Goal: Task Accomplishment & Management: Use online tool/utility

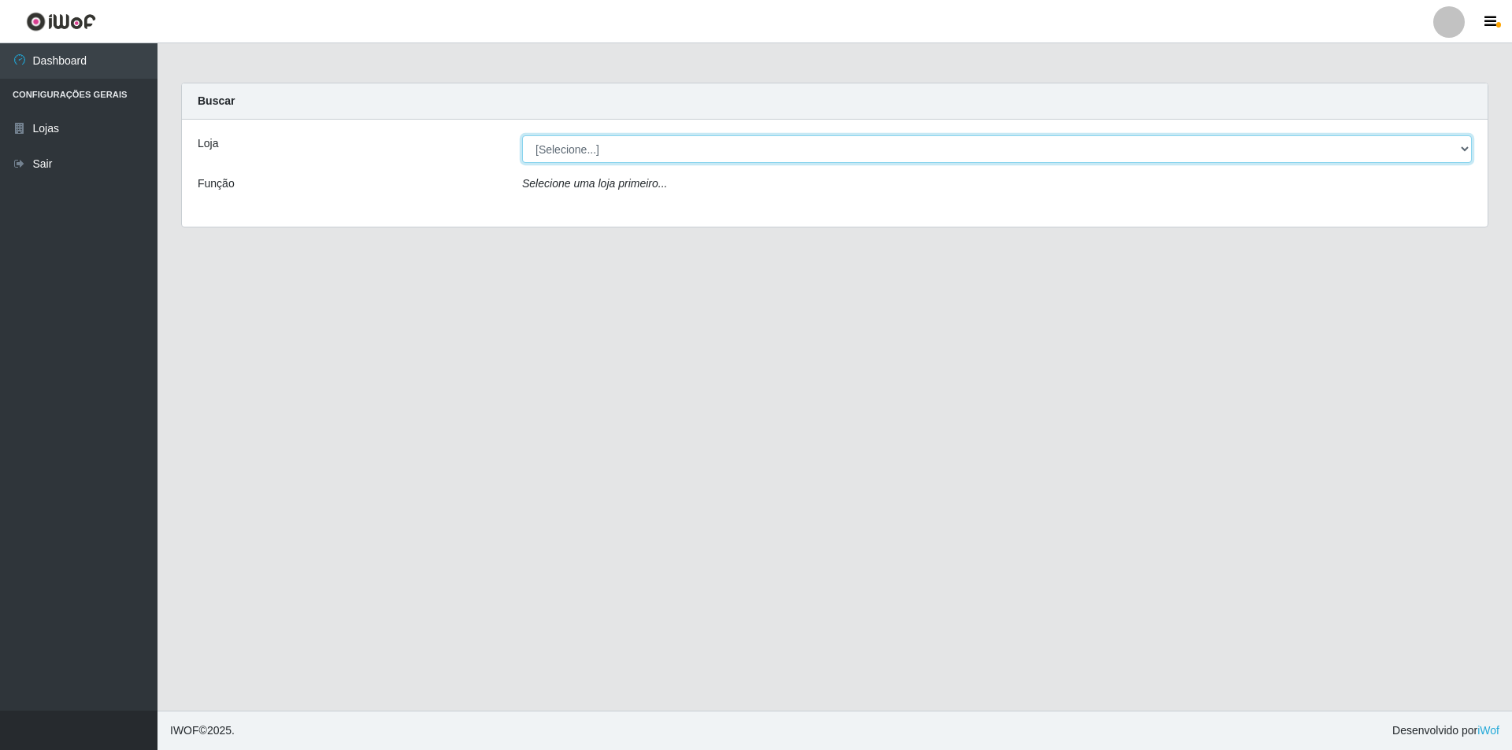
click at [553, 153] on select "[Selecione...] Atacado Vem - [STREET_ADDRESS]" at bounding box center [996, 149] width 949 height 28
select select "449"
click at [522, 135] on select "[Selecione...] Atacado Vem - [STREET_ADDRESS]" at bounding box center [996, 149] width 949 height 28
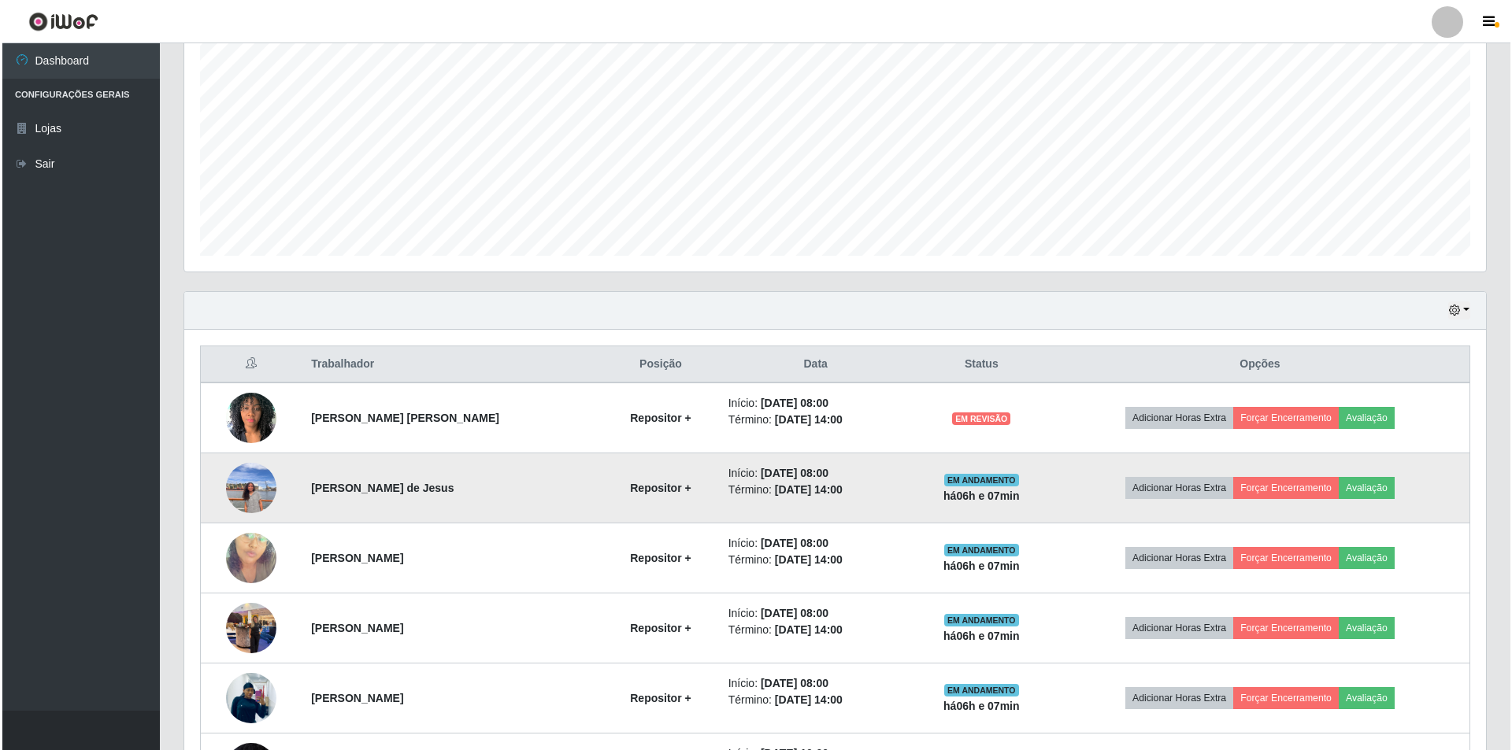
scroll to position [315, 0]
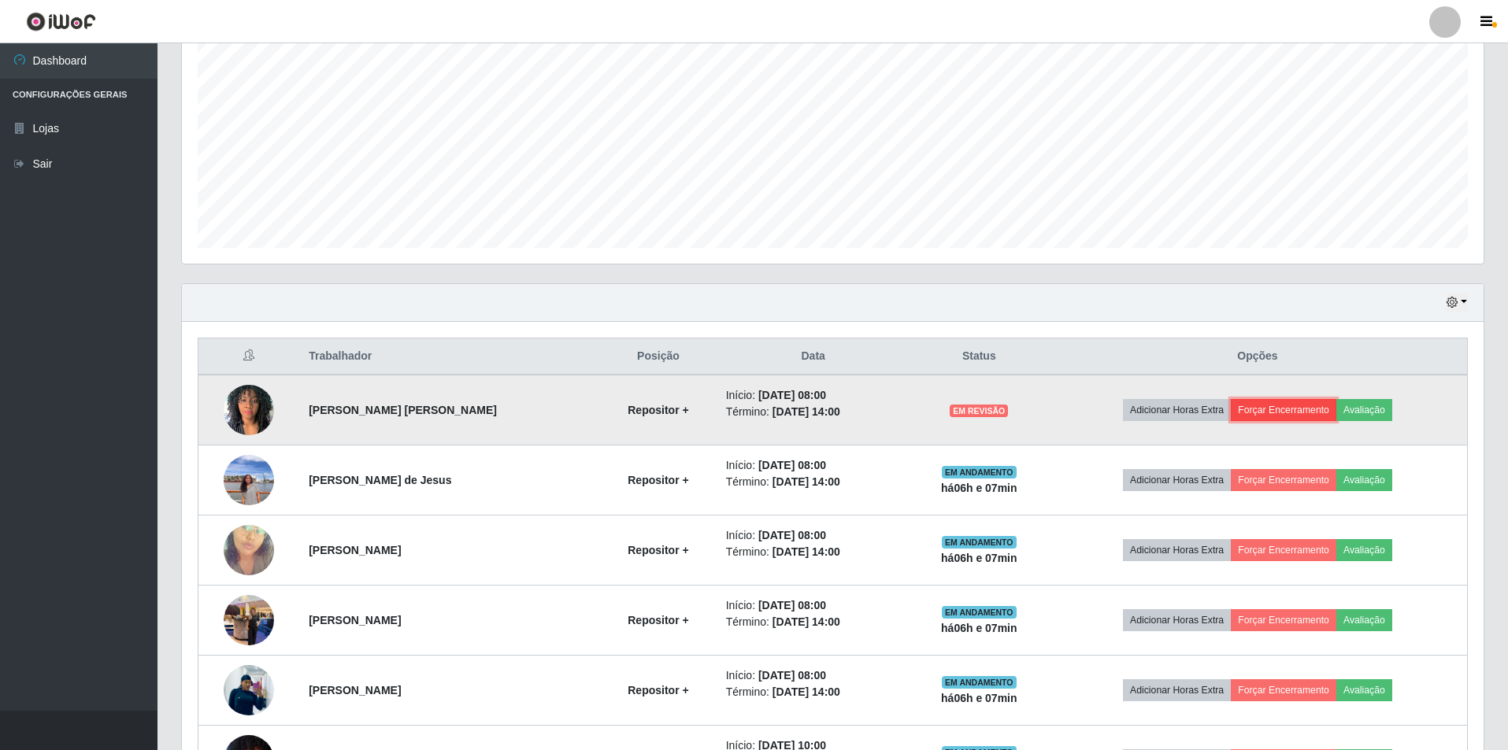
click at [1315, 411] on button "Forçar Encerramento" at bounding box center [1283, 410] width 105 height 22
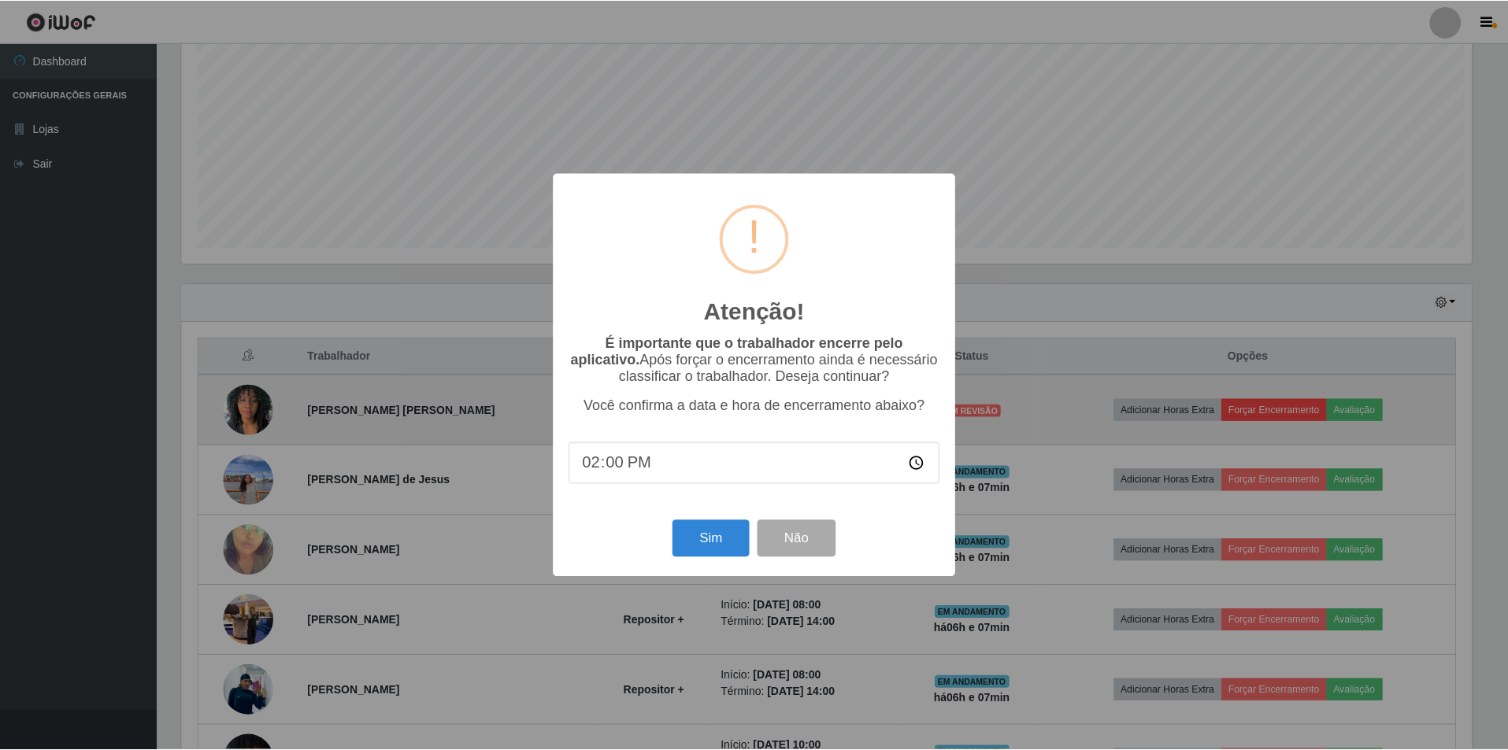
scroll to position [327, 1294]
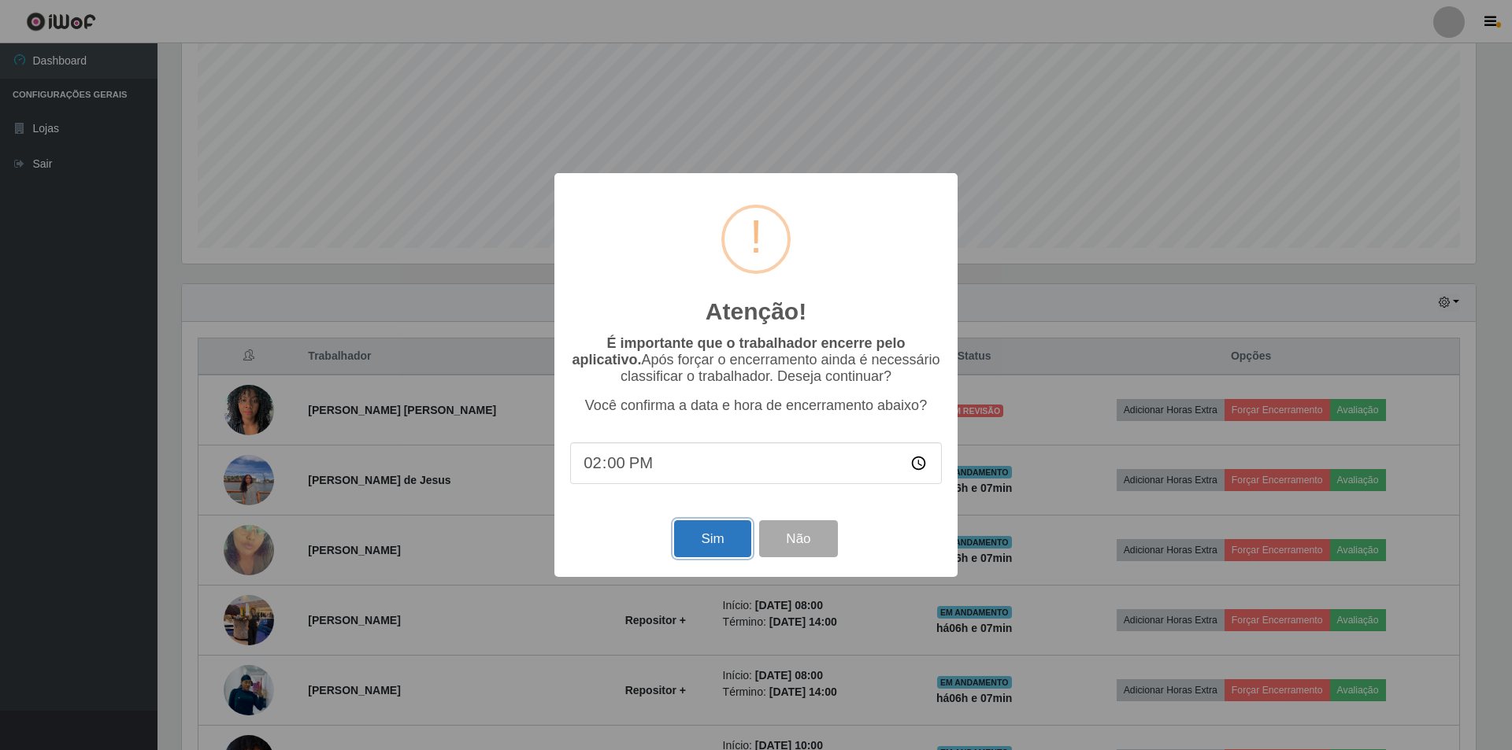
click at [711, 537] on button "Sim" at bounding box center [712, 538] width 76 height 37
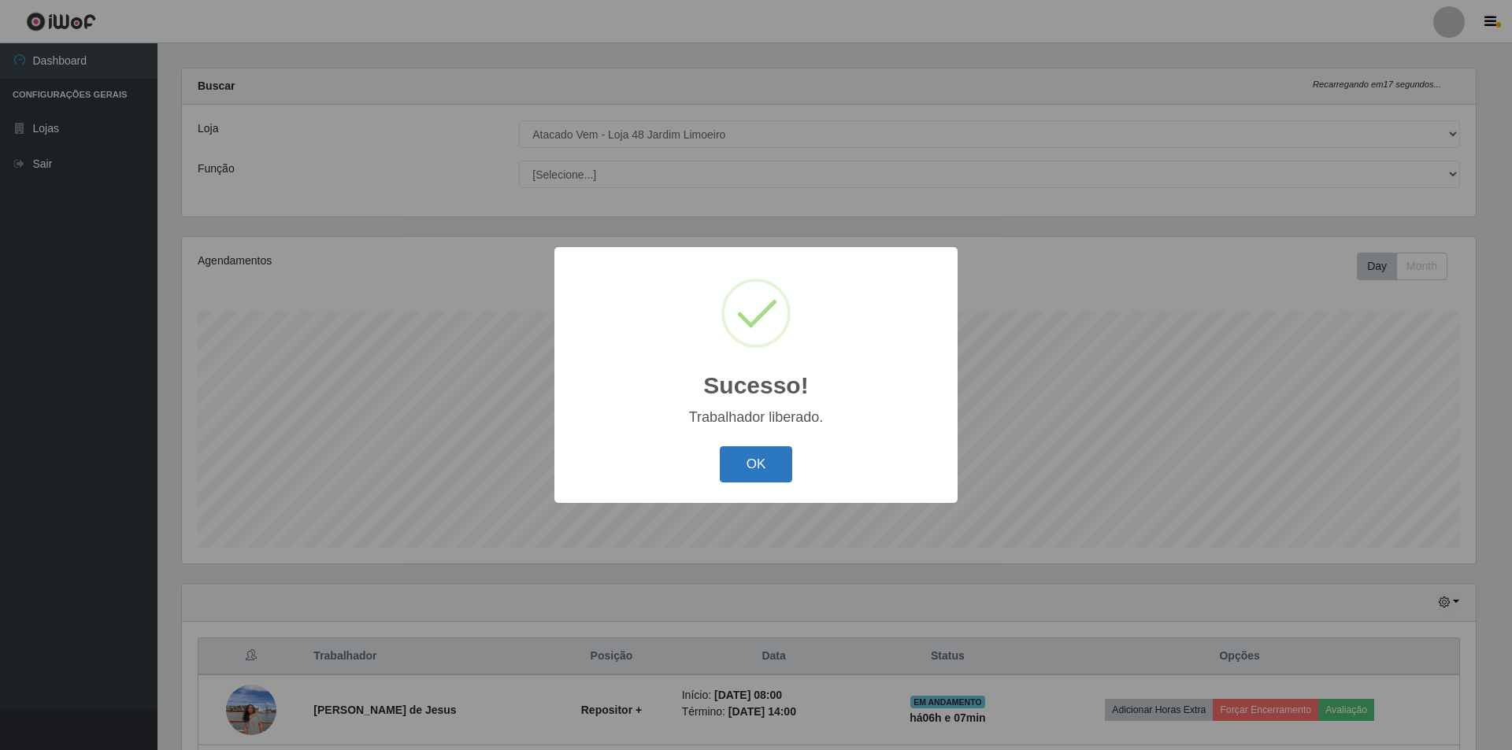
click at [768, 464] on button "OK" at bounding box center [756, 464] width 73 height 37
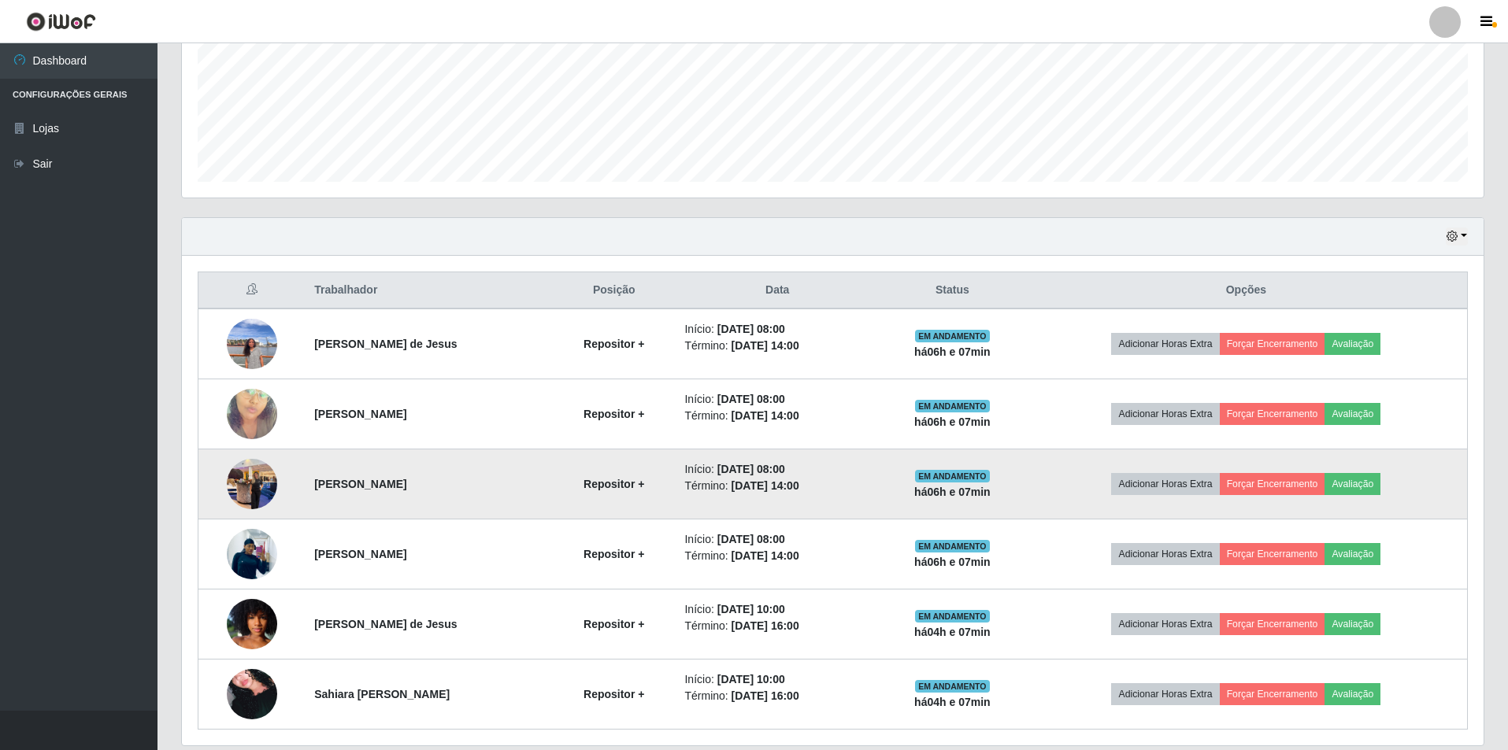
scroll to position [409, 0]
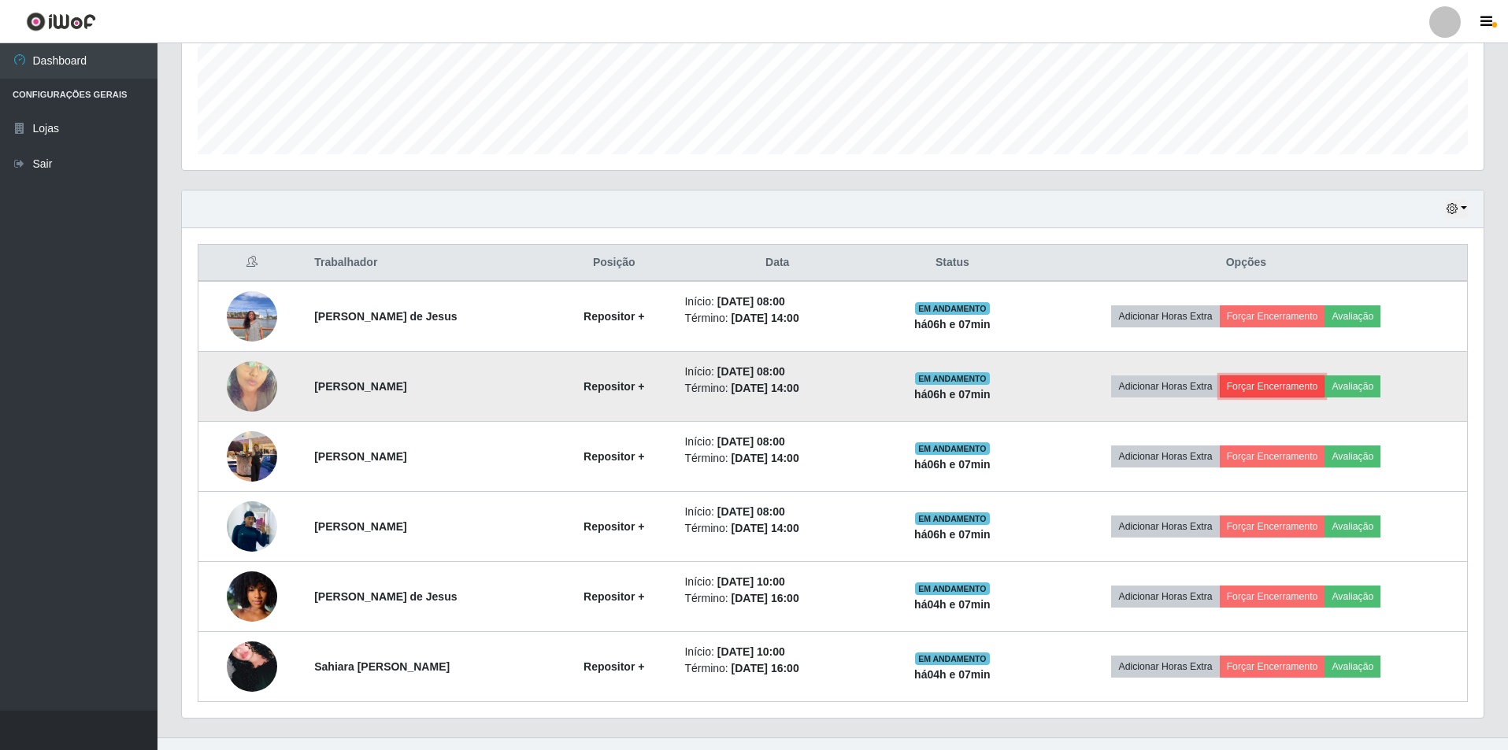
click at [1269, 382] on button "Forçar Encerramento" at bounding box center [1272, 387] width 105 height 22
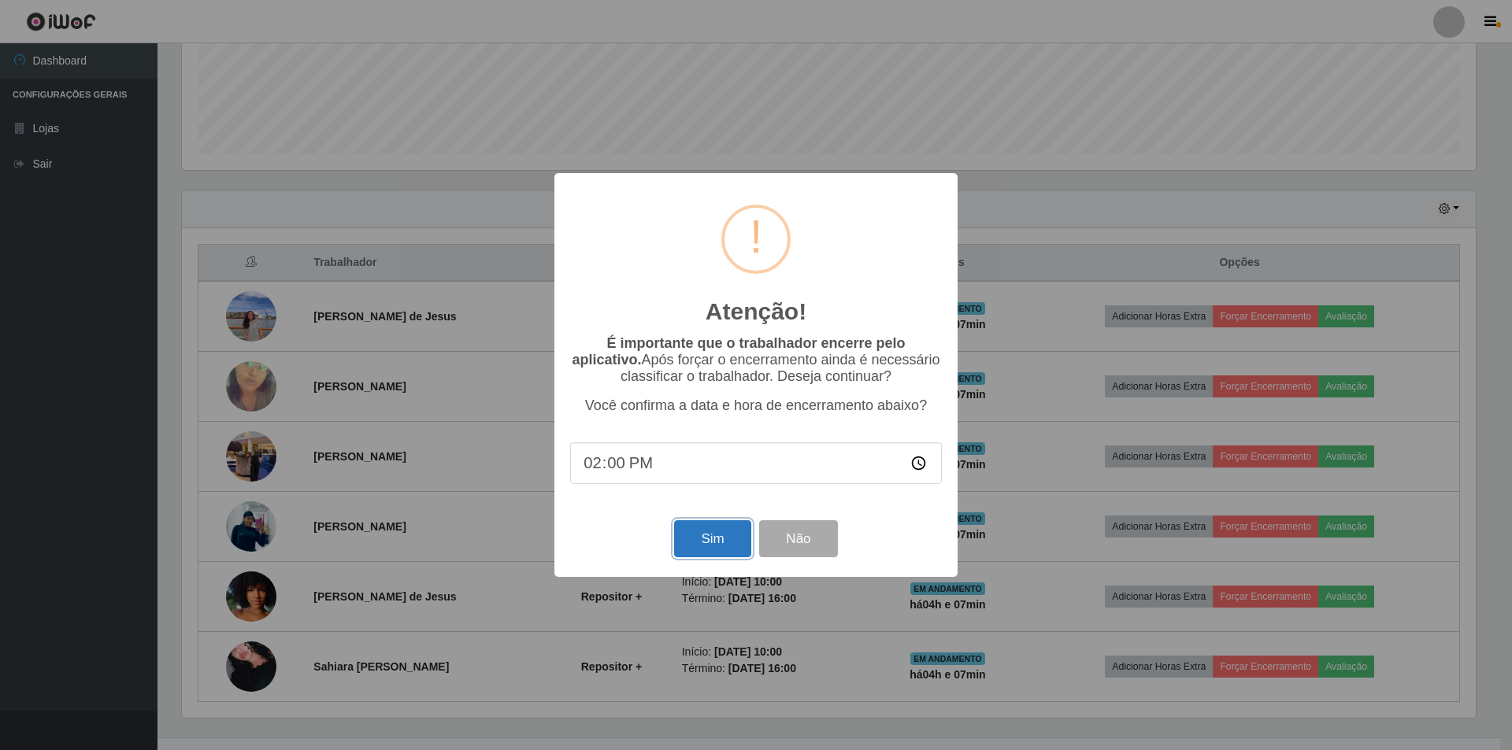
click at [713, 539] on button "Sim" at bounding box center [712, 538] width 76 height 37
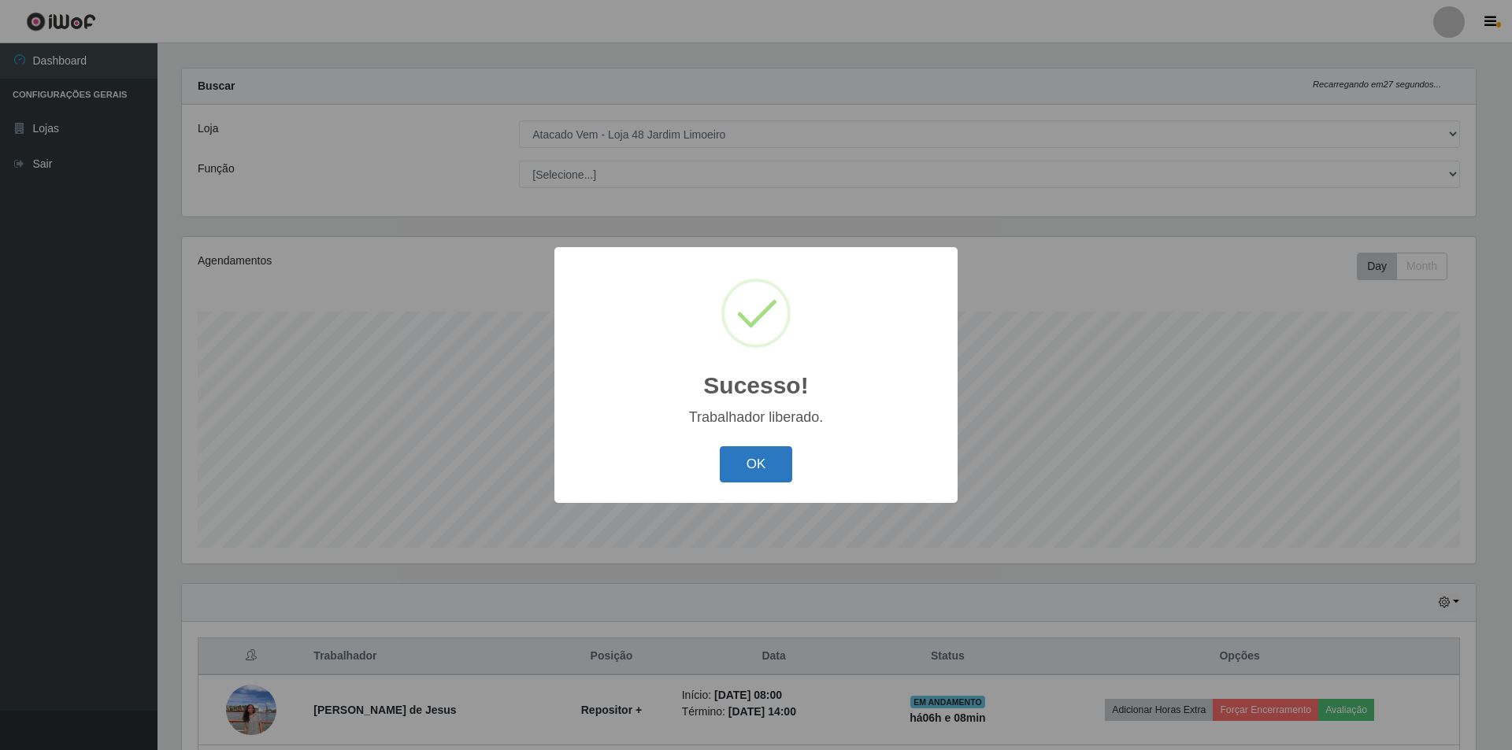
click at [764, 464] on button "OK" at bounding box center [756, 464] width 73 height 37
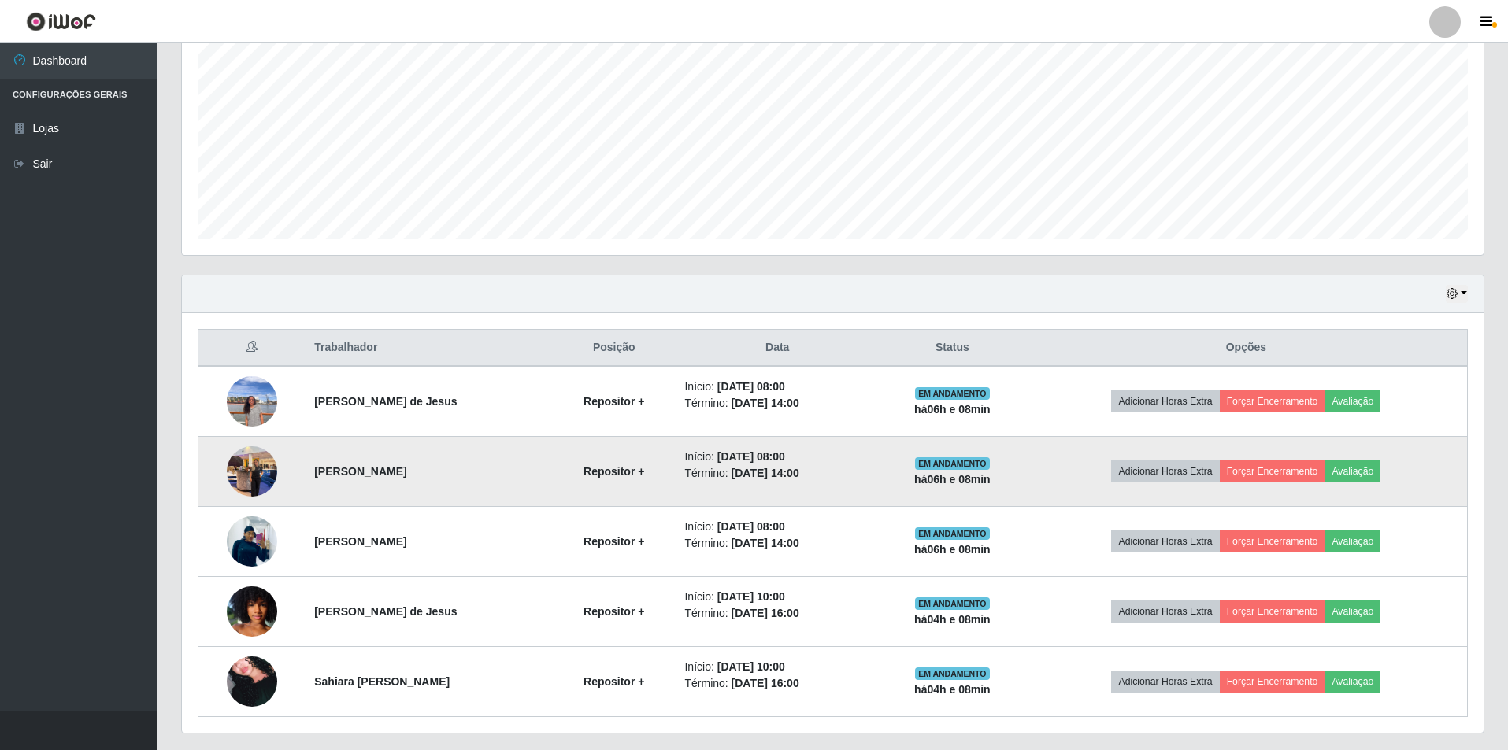
scroll to position [330, 0]
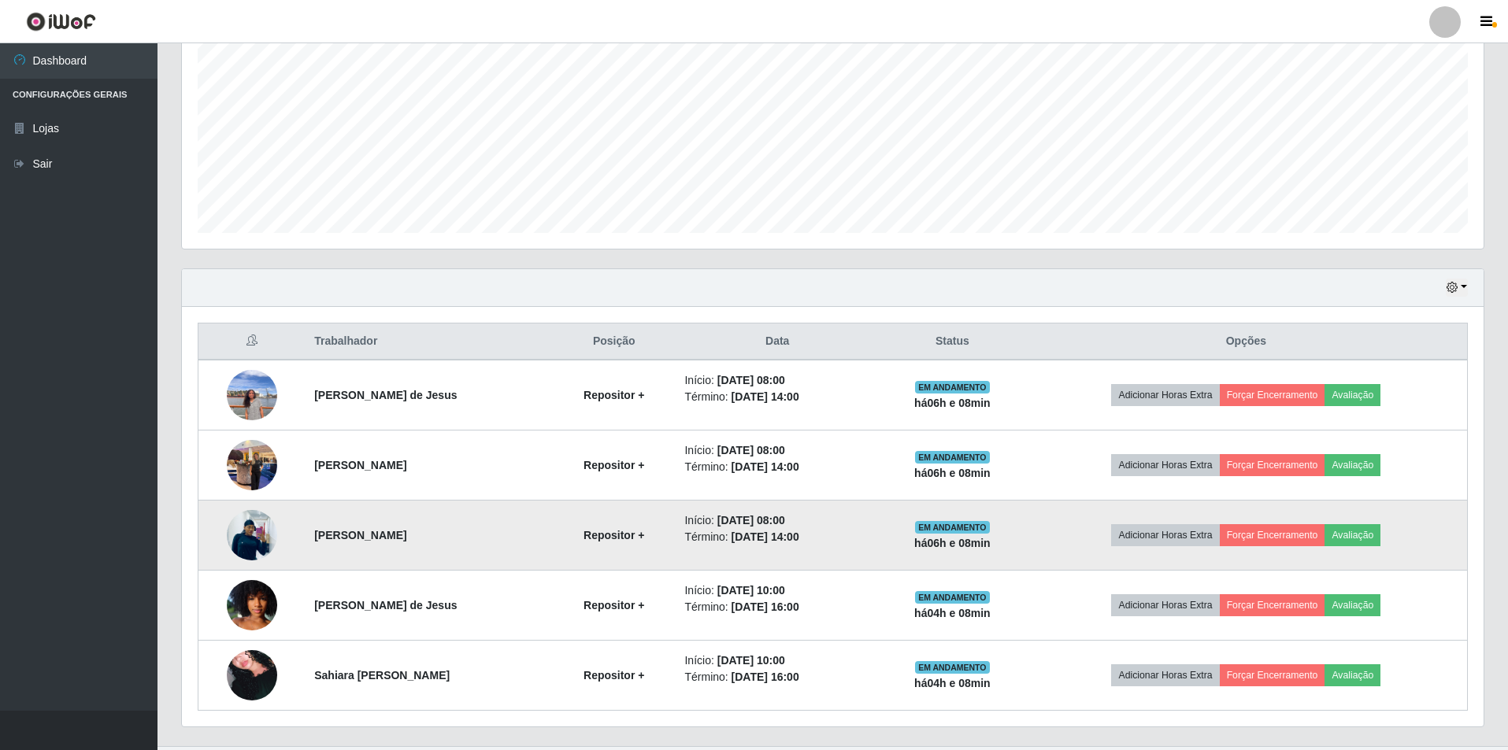
click at [254, 542] on img at bounding box center [252, 535] width 50 height 67
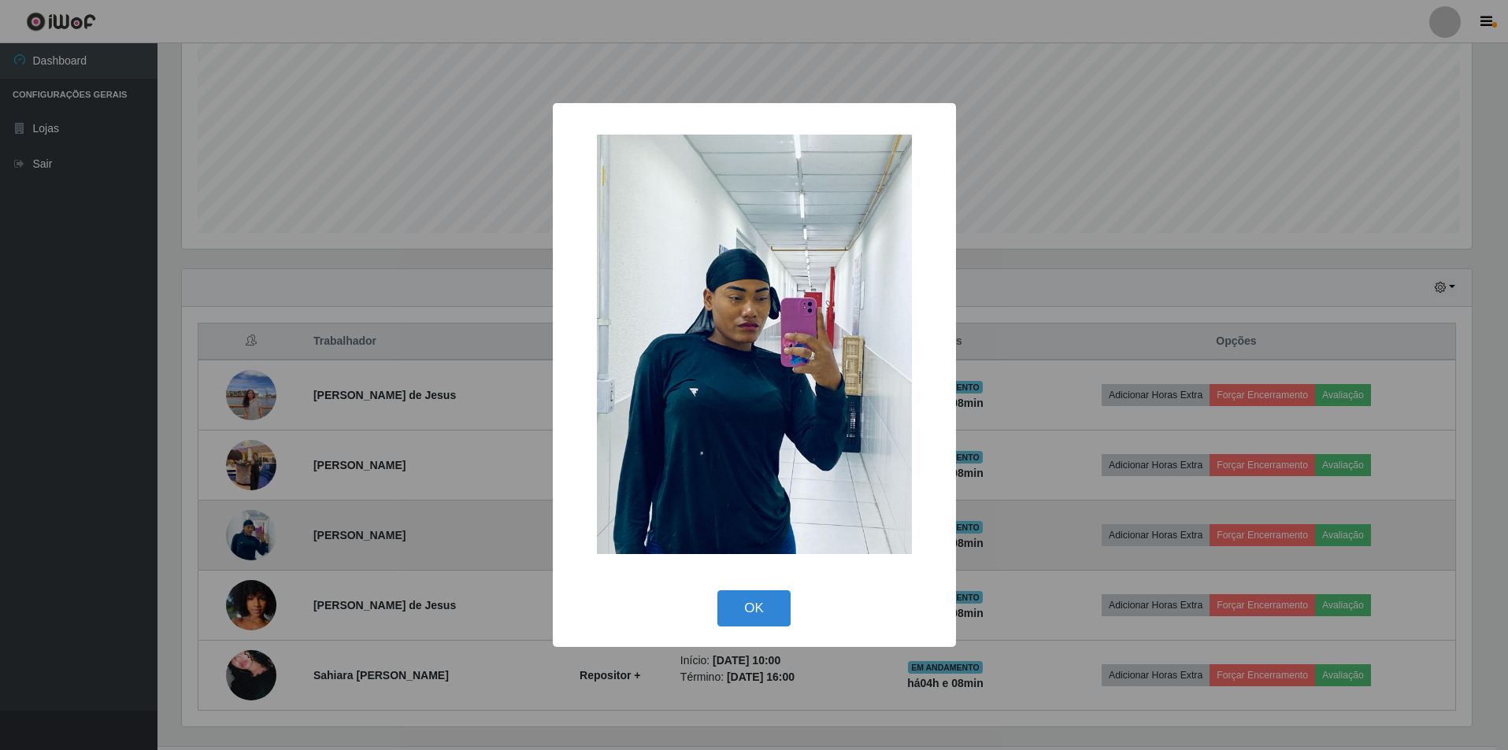
scroll to position [327, 1294]
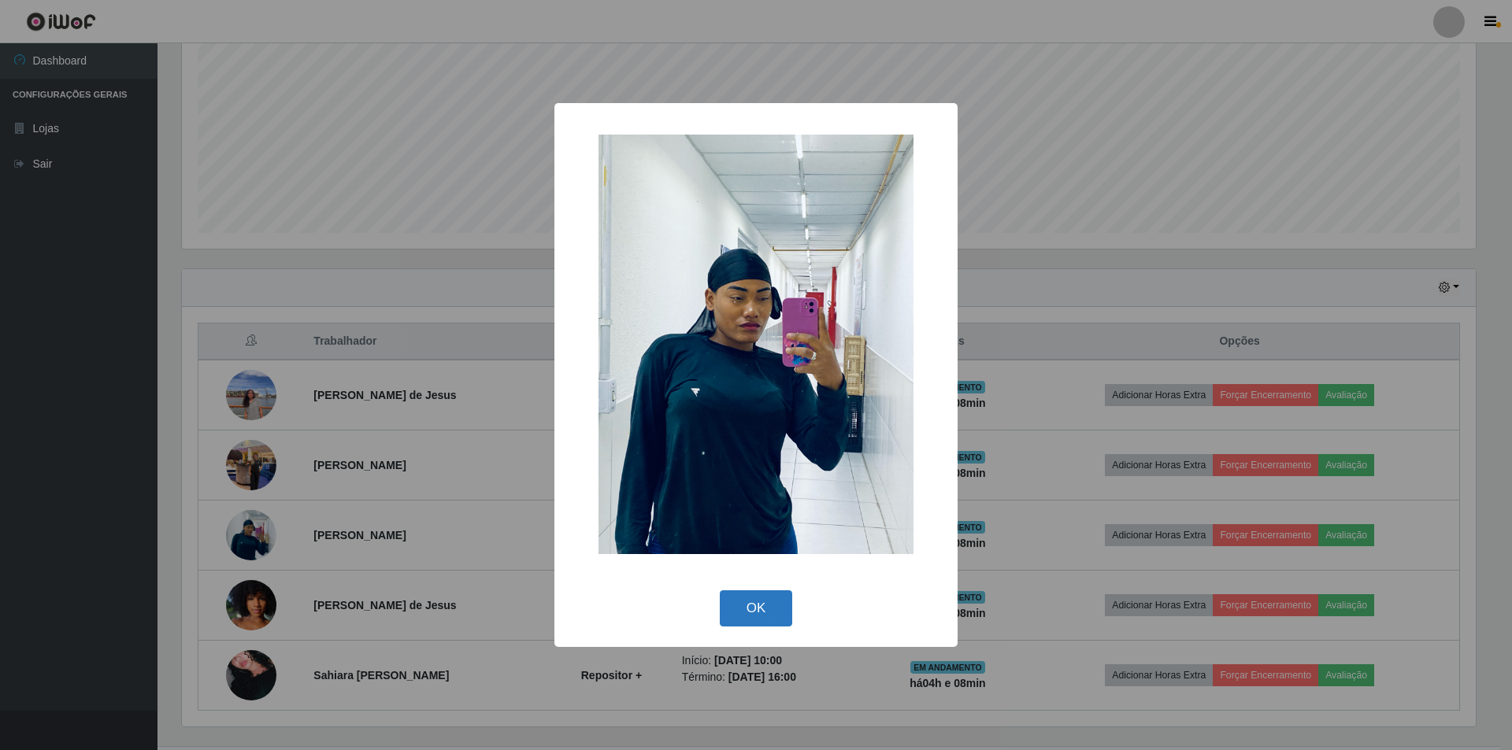
click at [768, 608] on button "OK" at bounding box center [756, 608] width 73 height 37
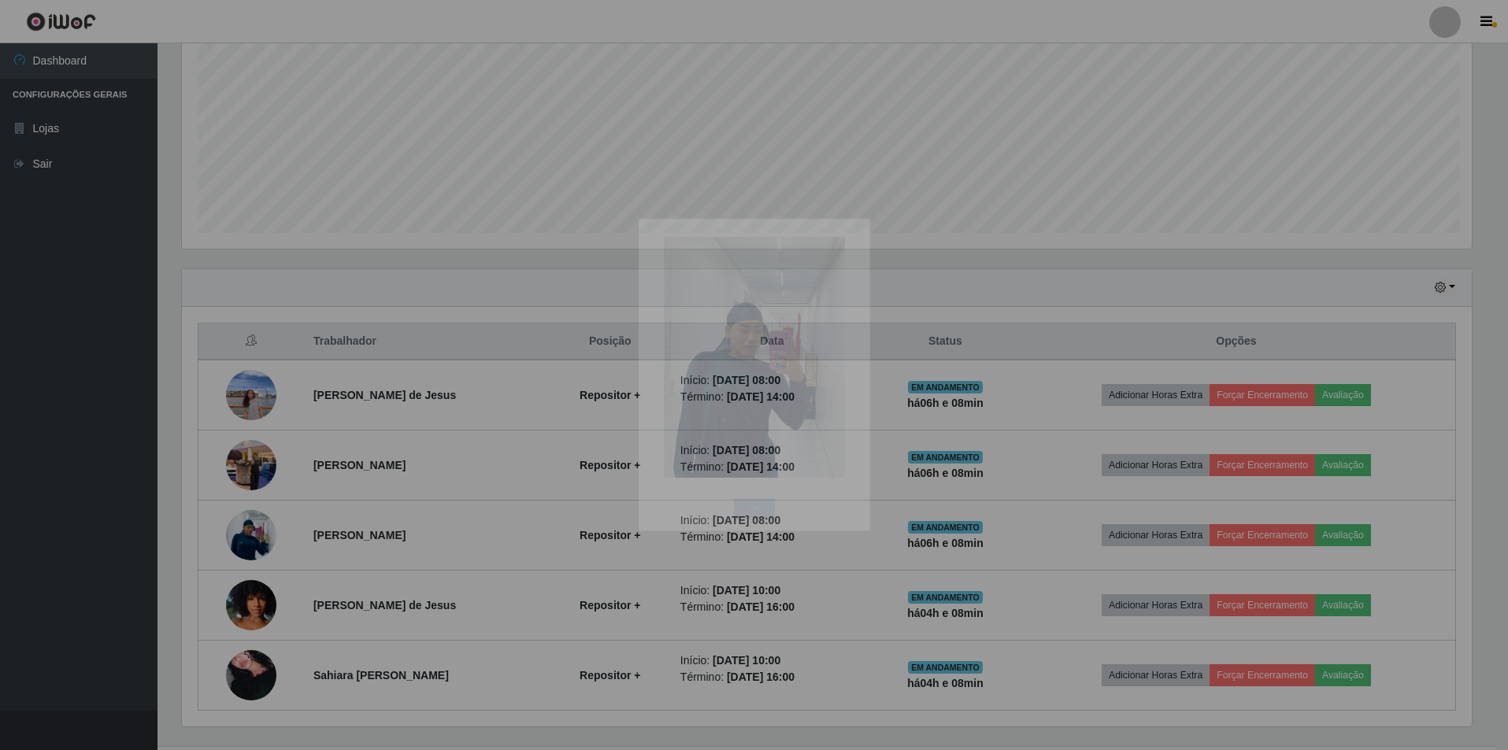
scroll to position [327, 1301]
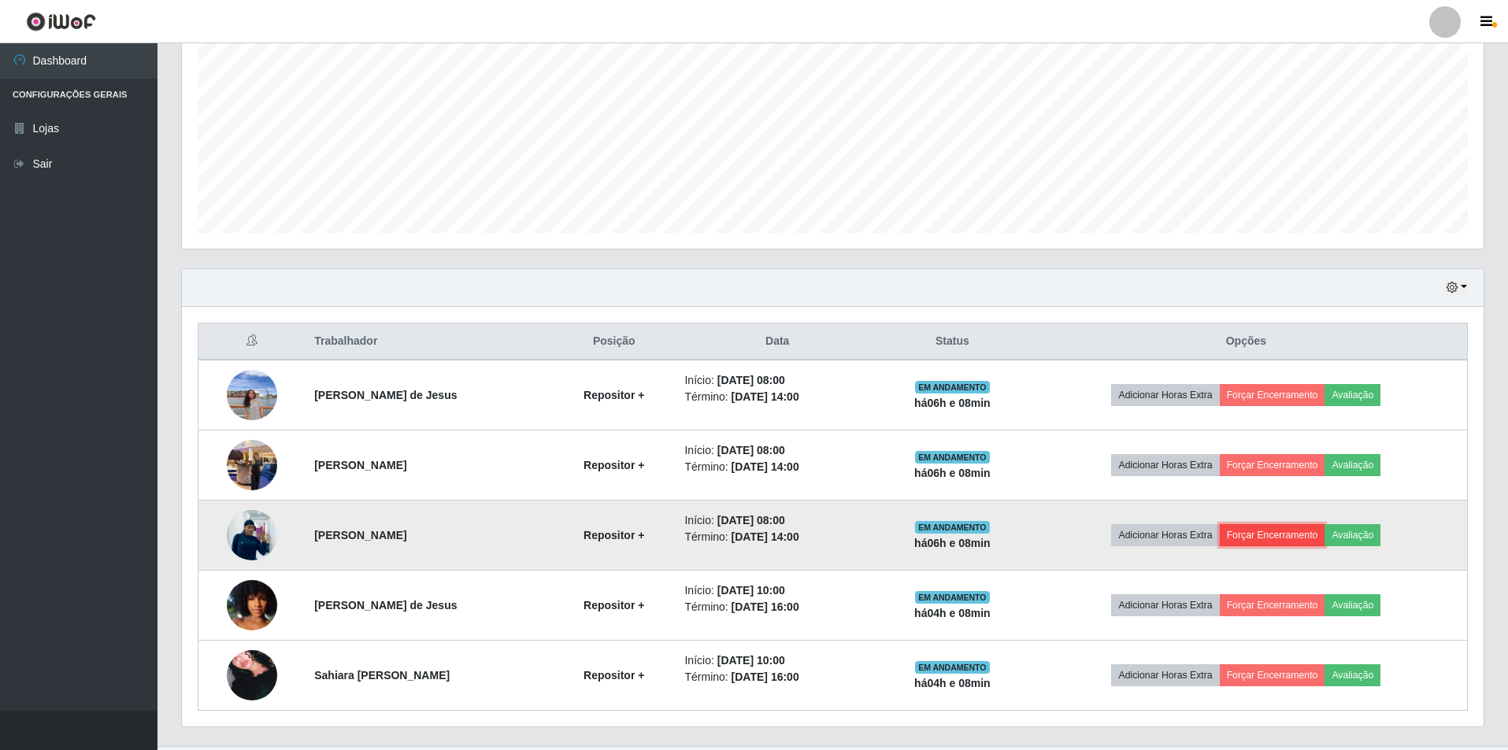
click at [1290, 537] on button "Forçar Encerramento" at bounding box center [1272, 535] width 105 height 22
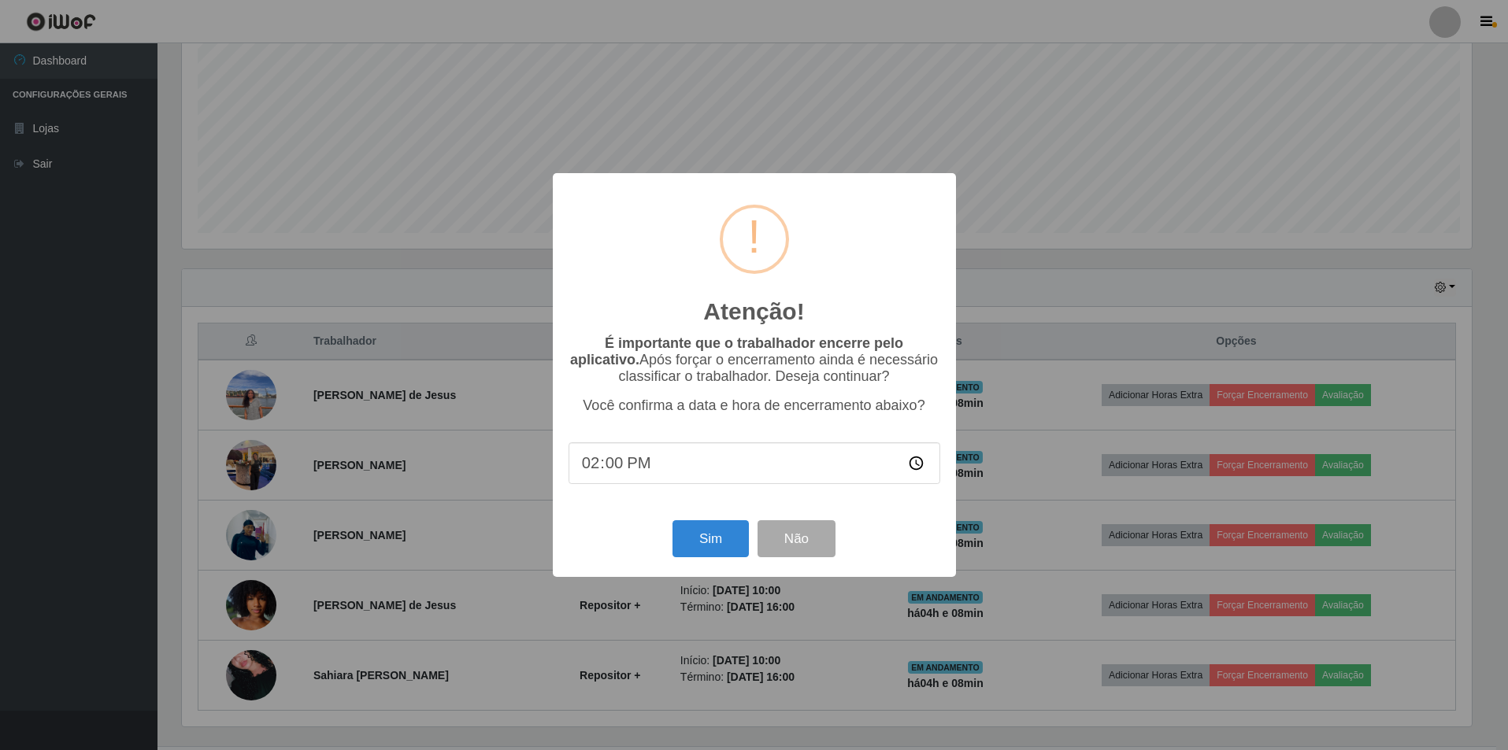
scroll to position [327, 1294]
click at [704, 542] on button "Sim" at bounding box center [712, 538] width 76 height 37
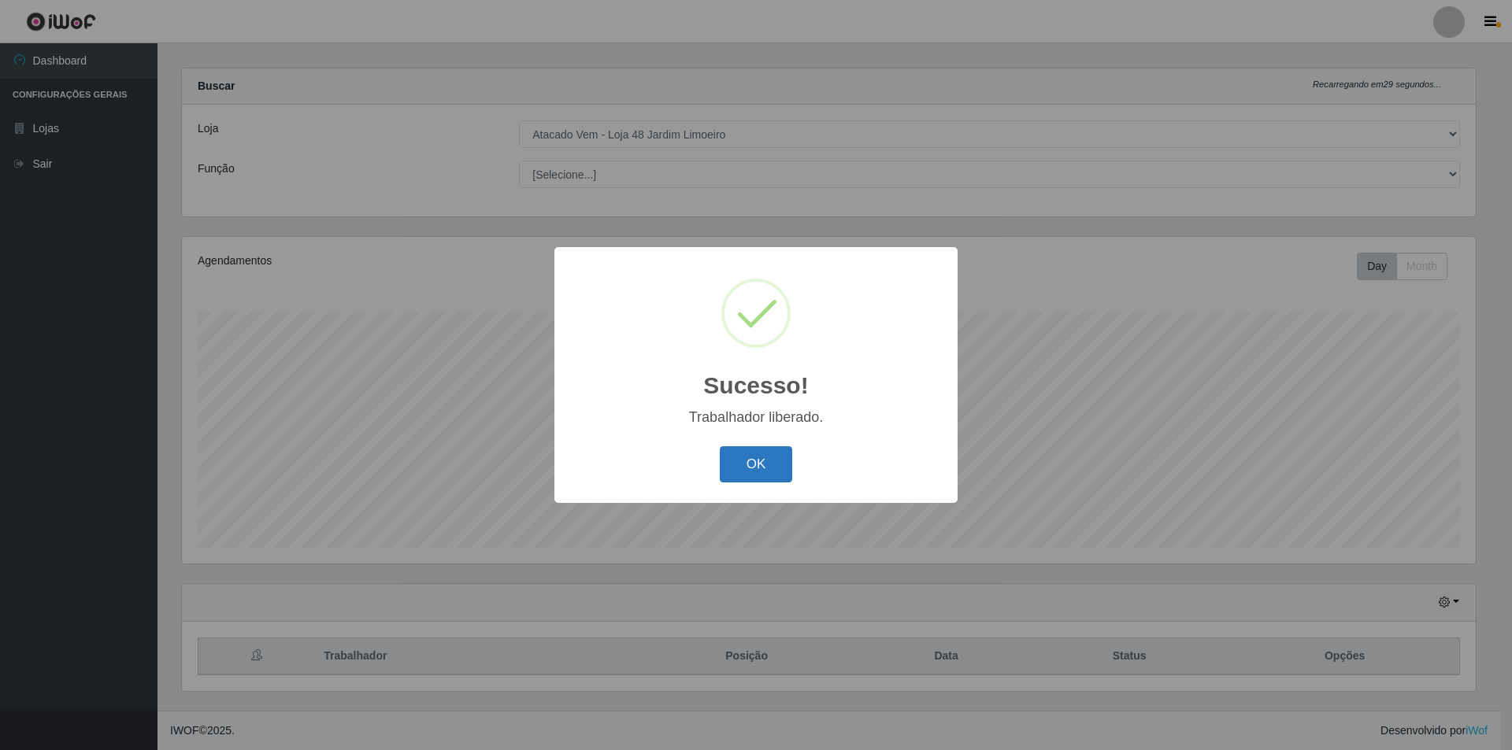
click at [746, 471] on button "OK" at bounding box center [756, 464] width 73 height 37
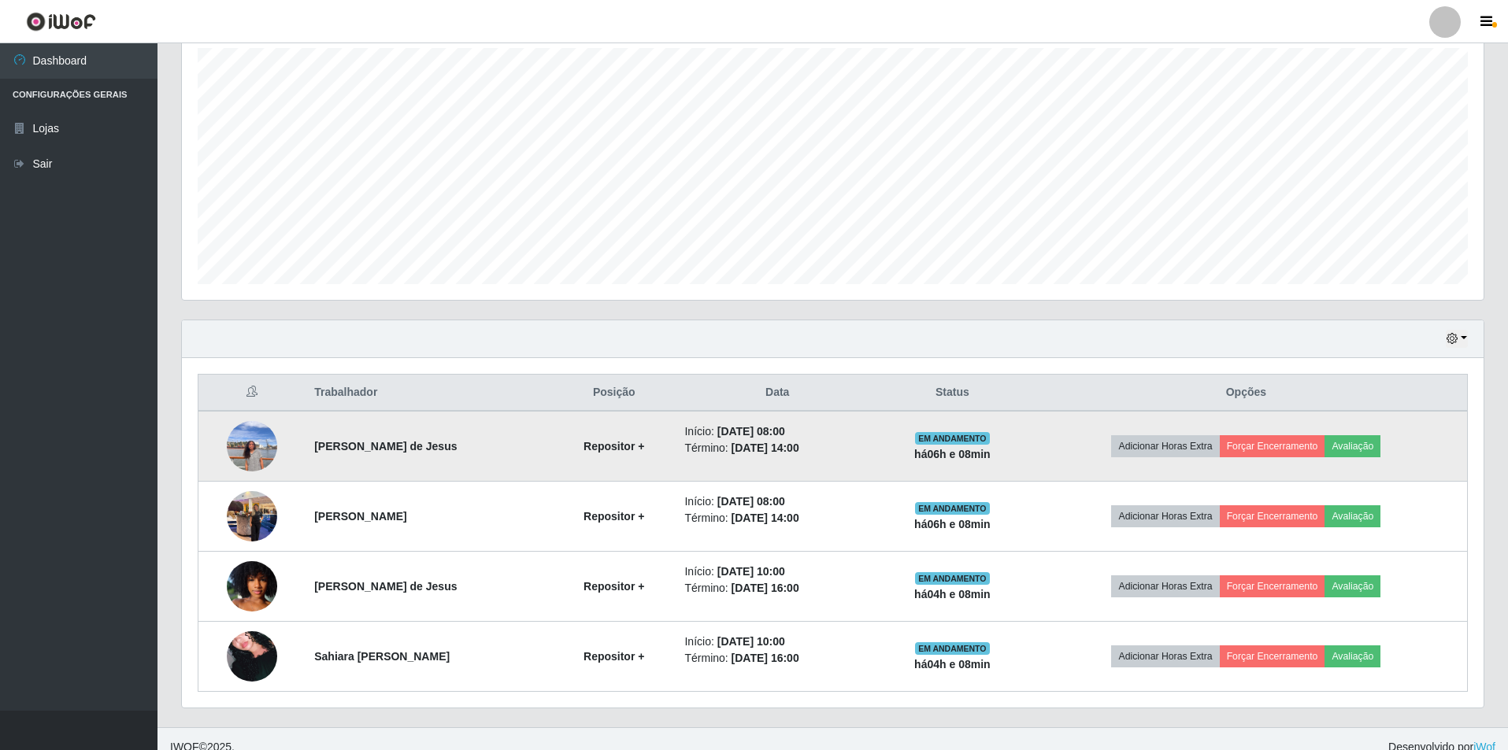
scroll to position [295, 0]
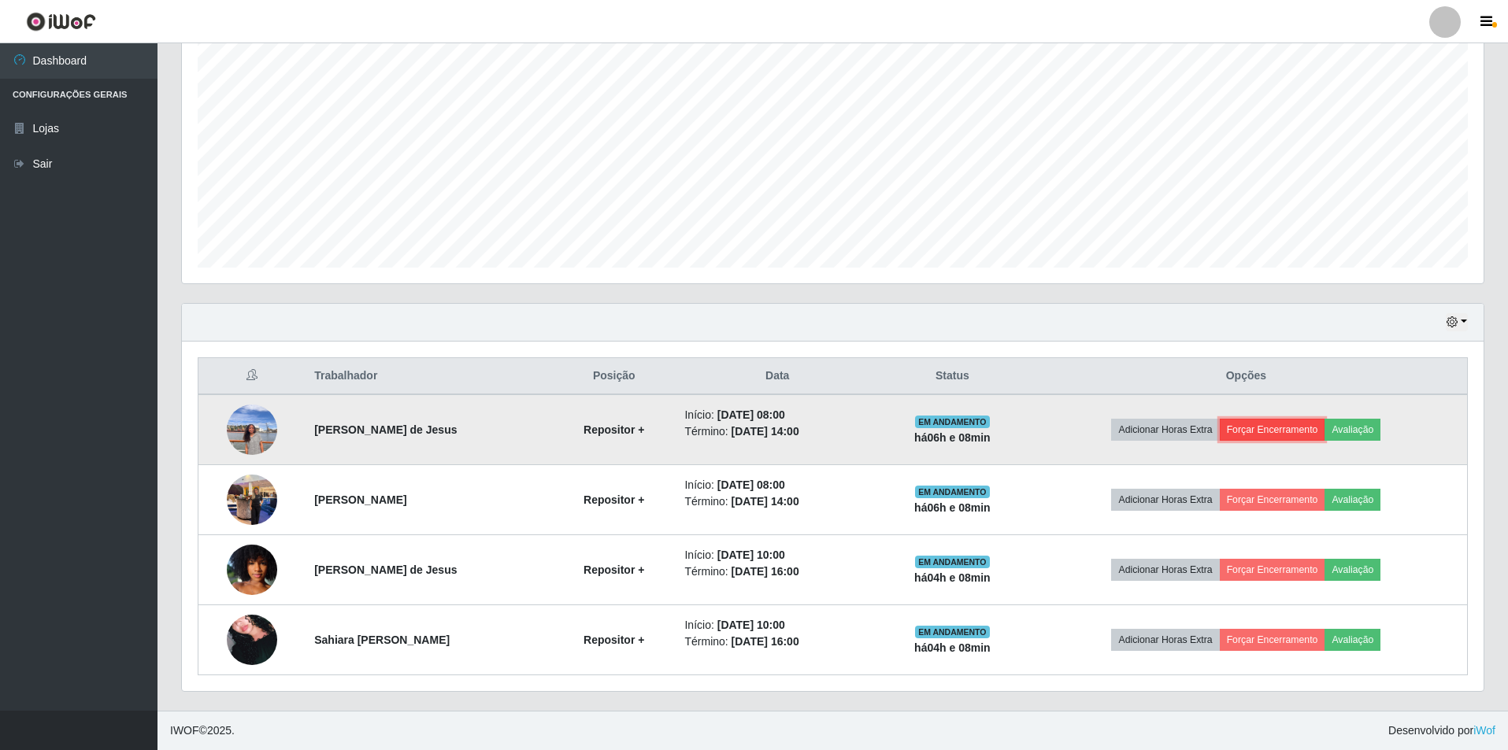
click at [1288, 428] on button "Forçar Encerramento" at bounding box center [1272, 430] width 105 height 22
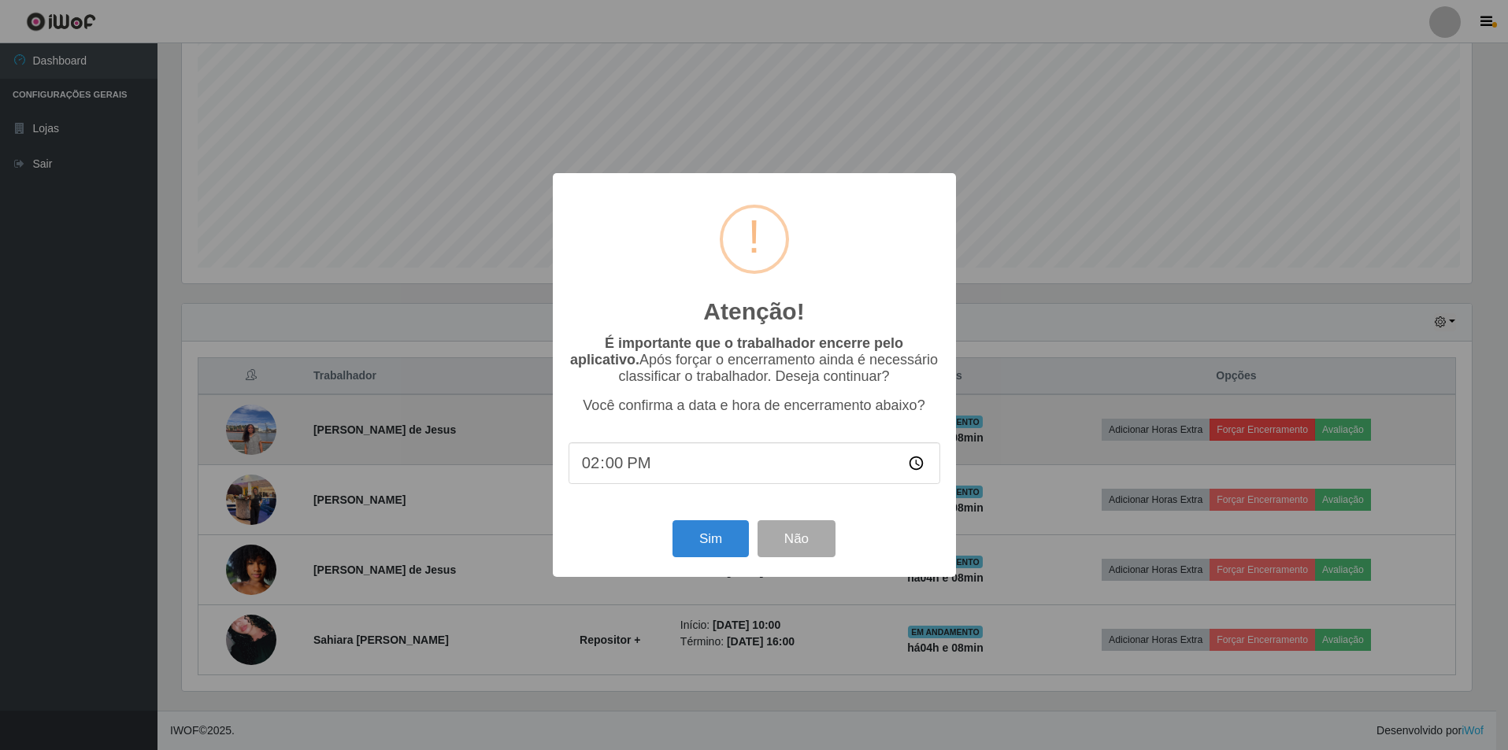
scroll to position [327, 1294]
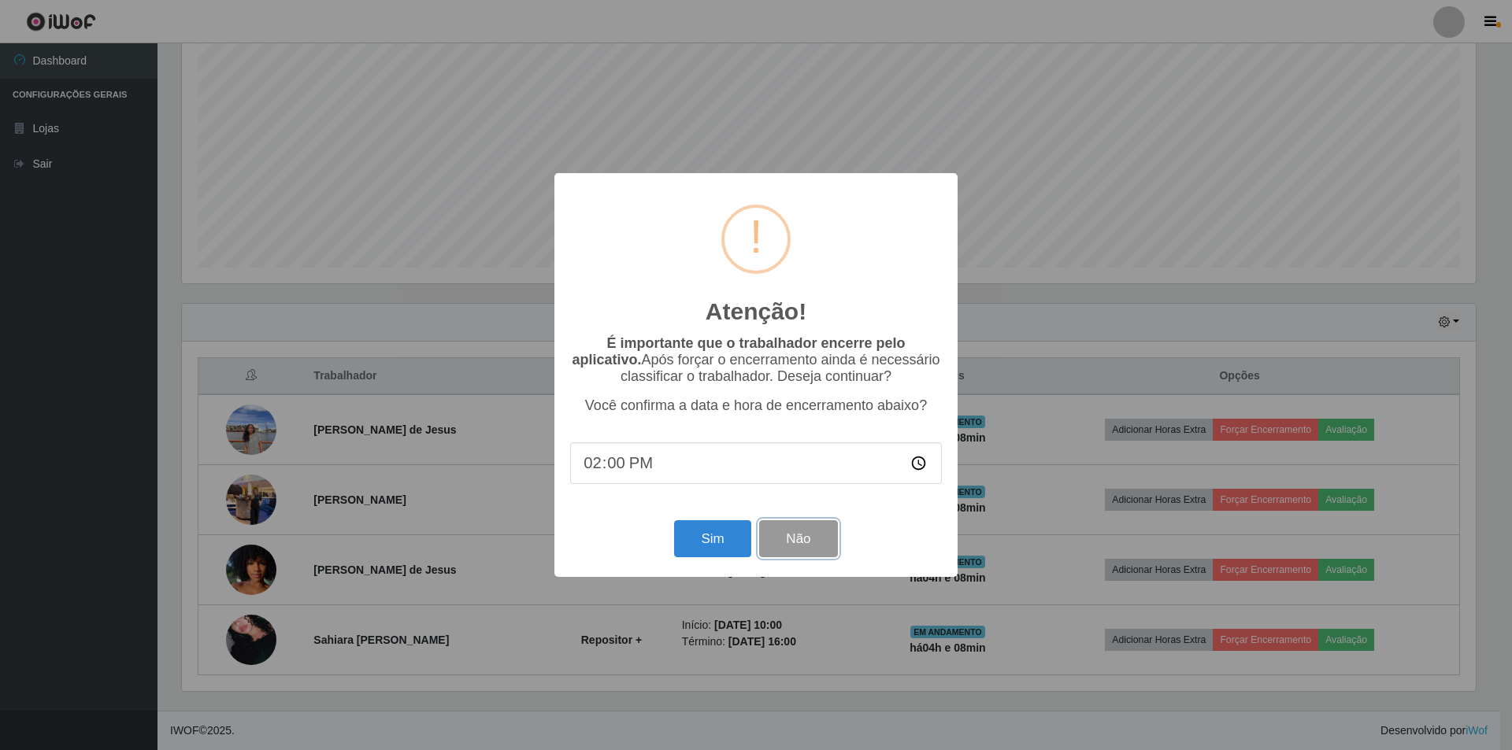
click at [785, 546] on button "Não" at bounding box center [798, 538] width 78 height 37
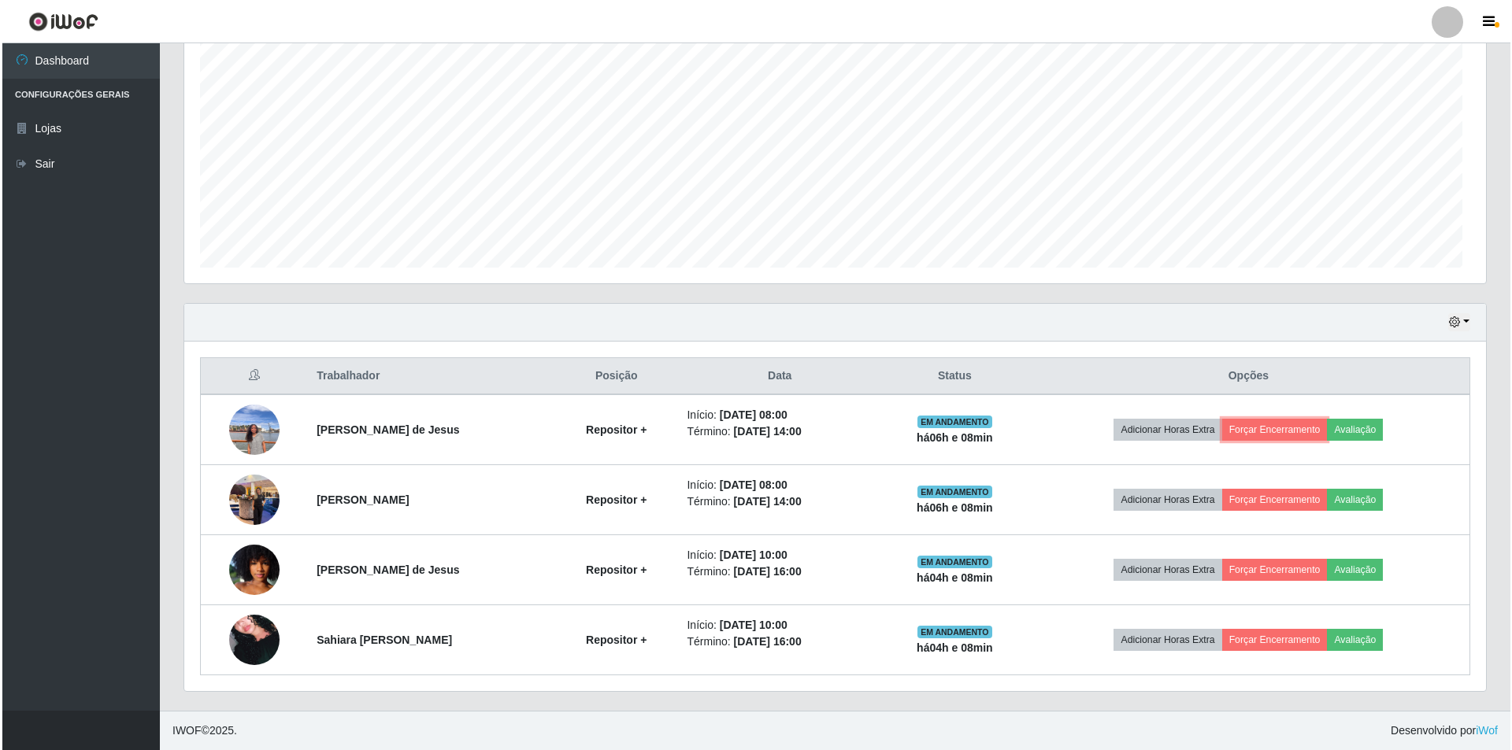
scroll to position [327, 1301]
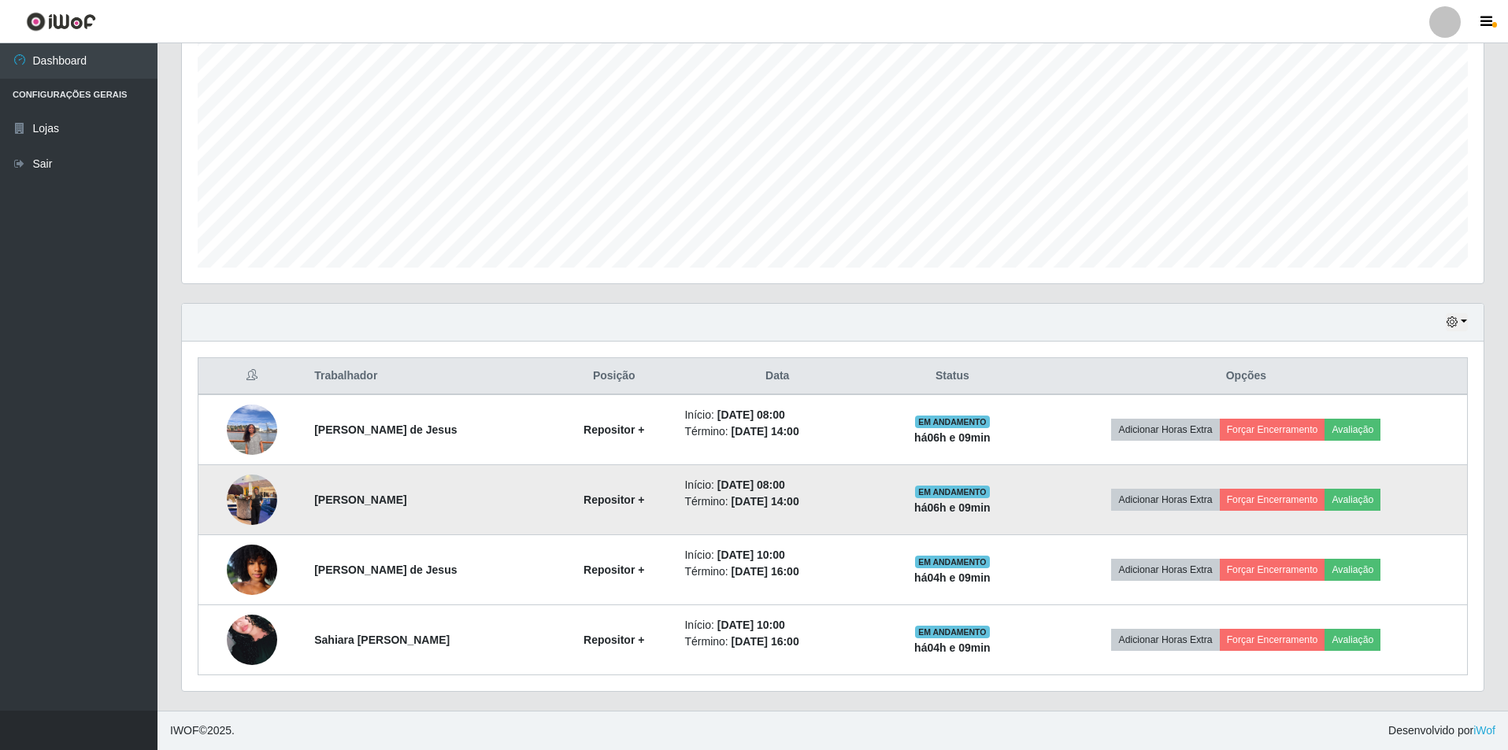
click at [249, 494] on img at bounding box center [252, 499] width 50 height 67
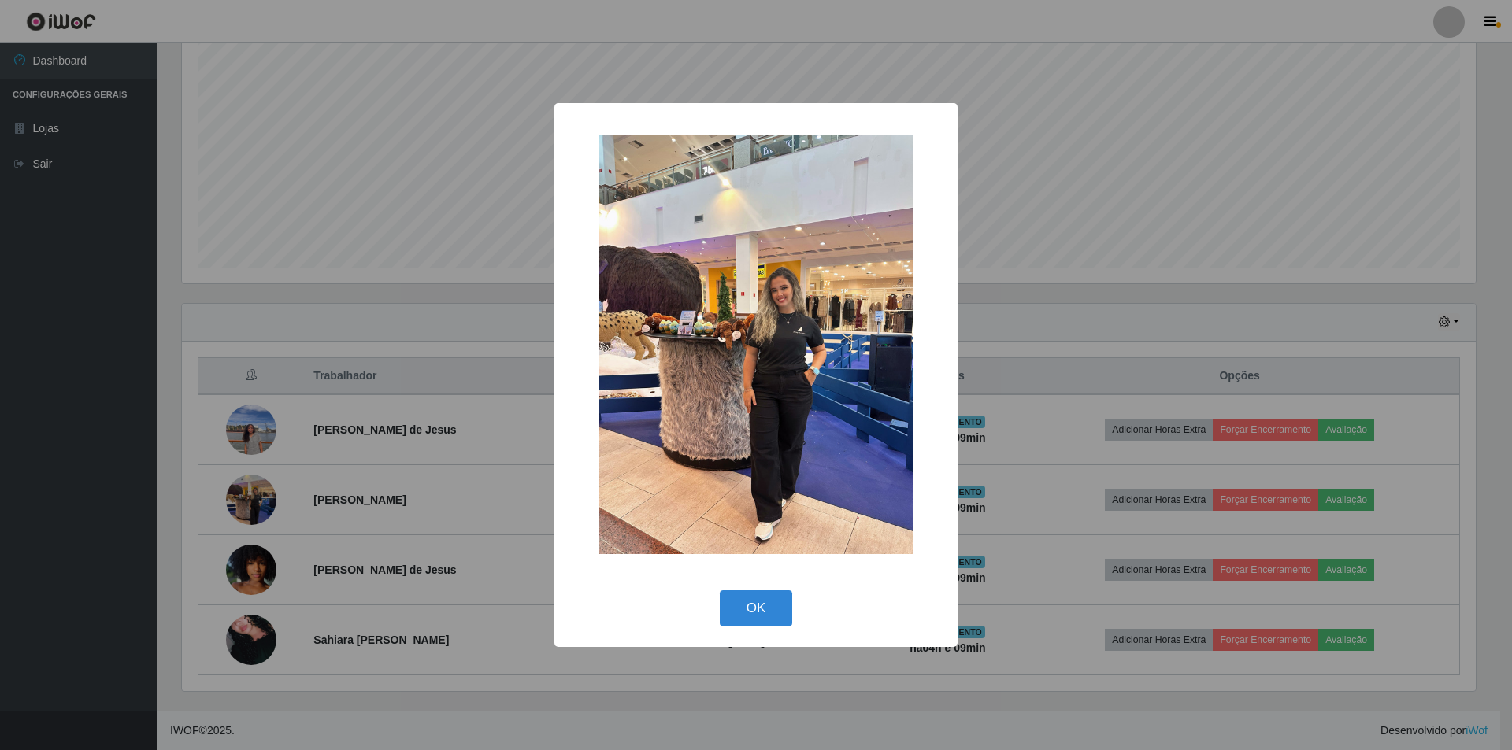
click at [839, 400] on img at bounding box center [755, 345] width 315 height 420
click at [776, 595] on button "OK" at bounding box center [756, 608] width 73 height 37
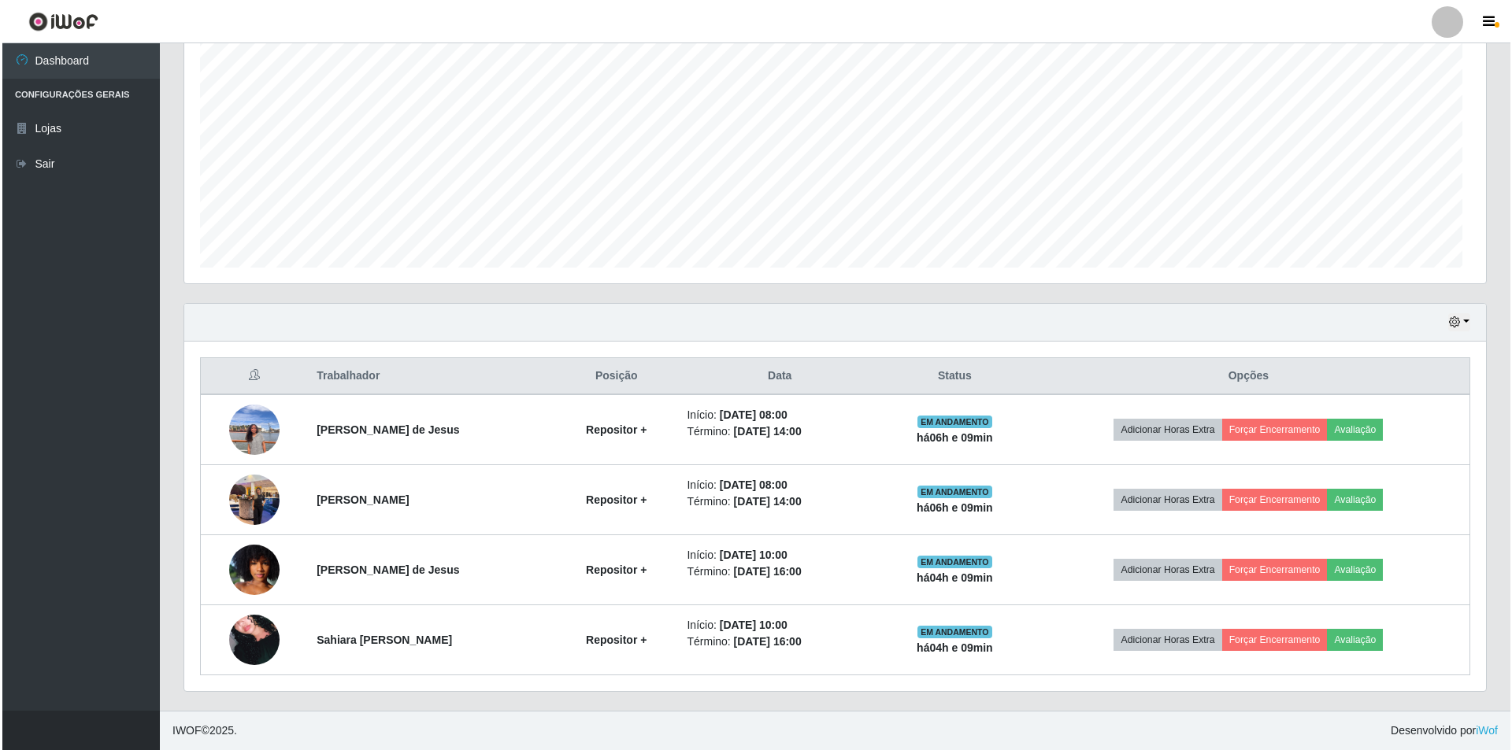
scroll to position [327, 1301]
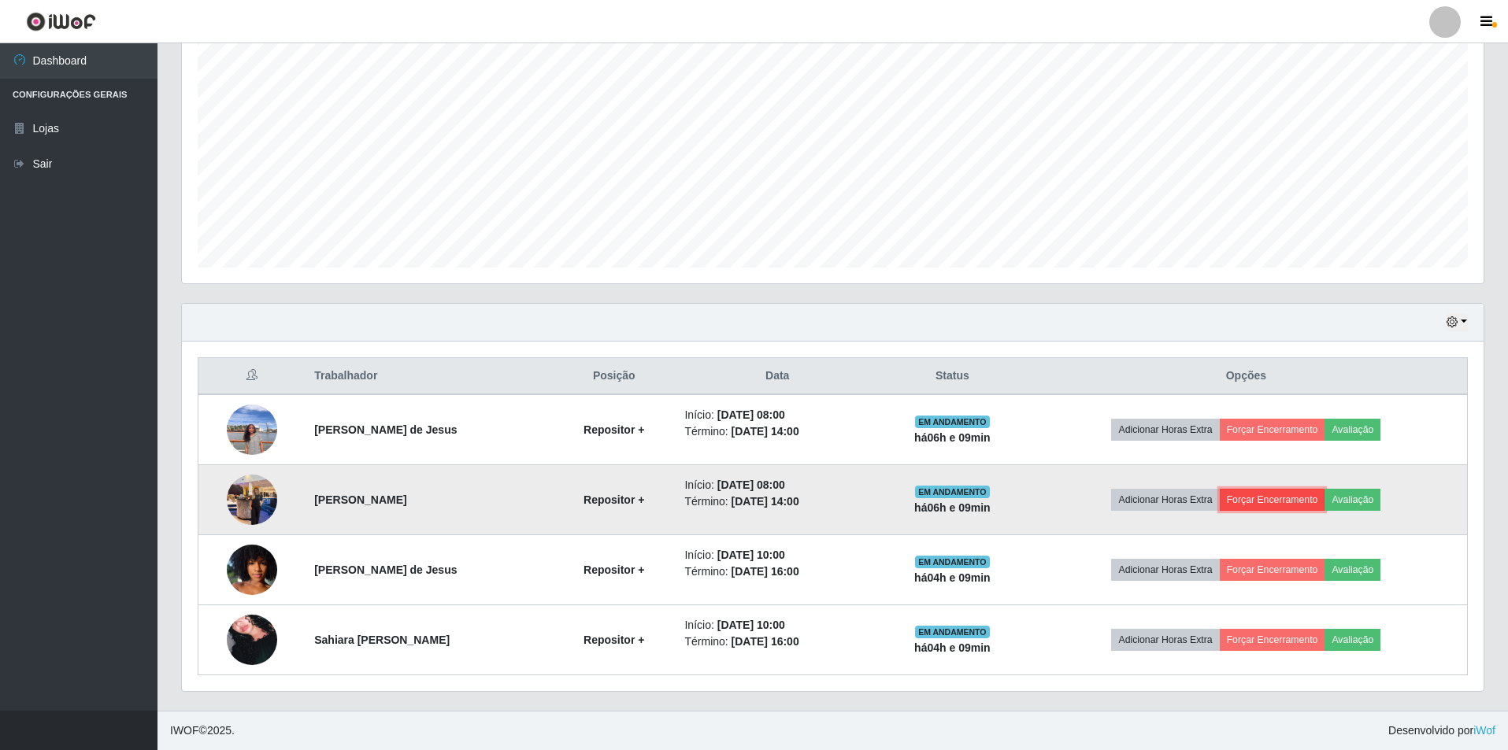
click at [1301, 494] on button "Forçar Encerramento" at bounding box center [1272, 500] width 105 height 22
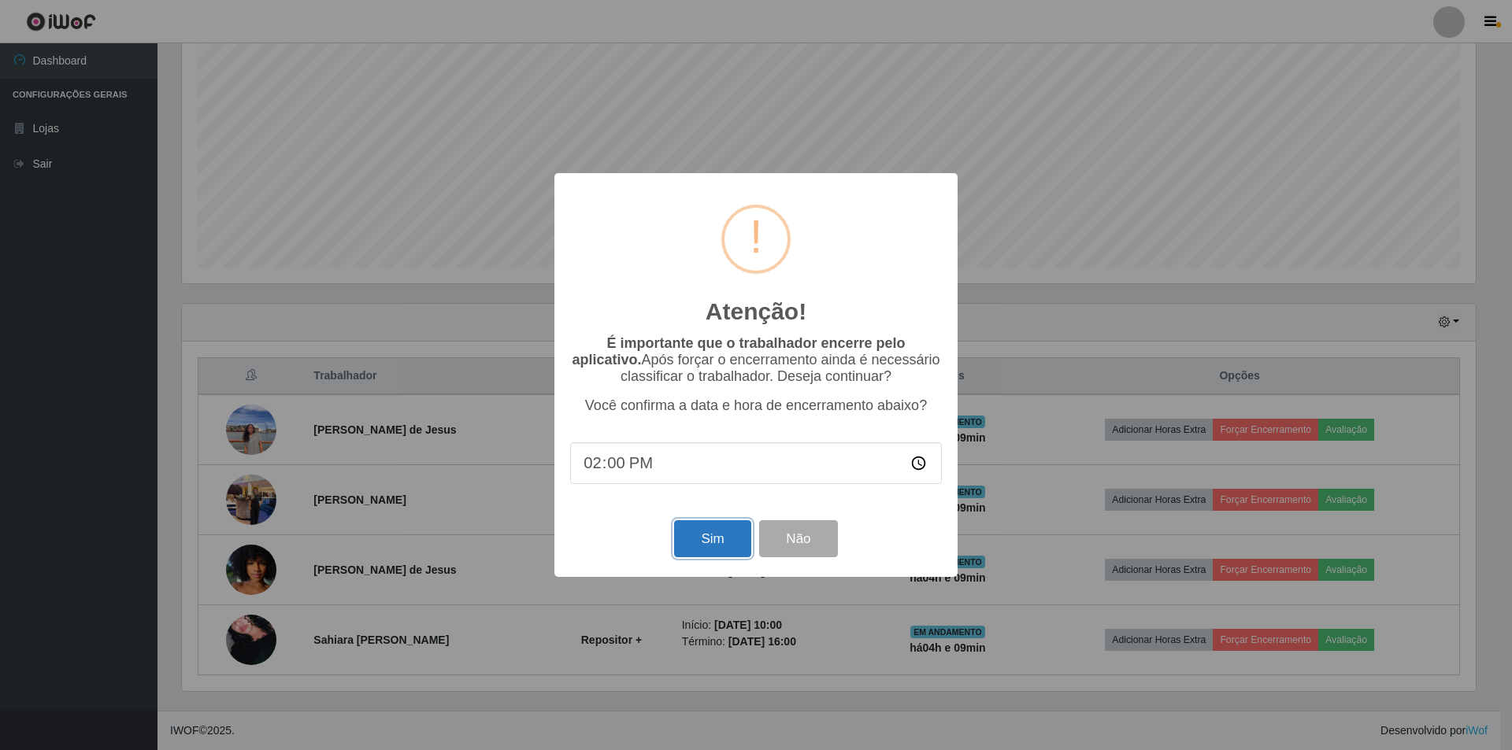
click at [705, 536] on button "Sim" at bounding box center [712, 538] width 76 height 37
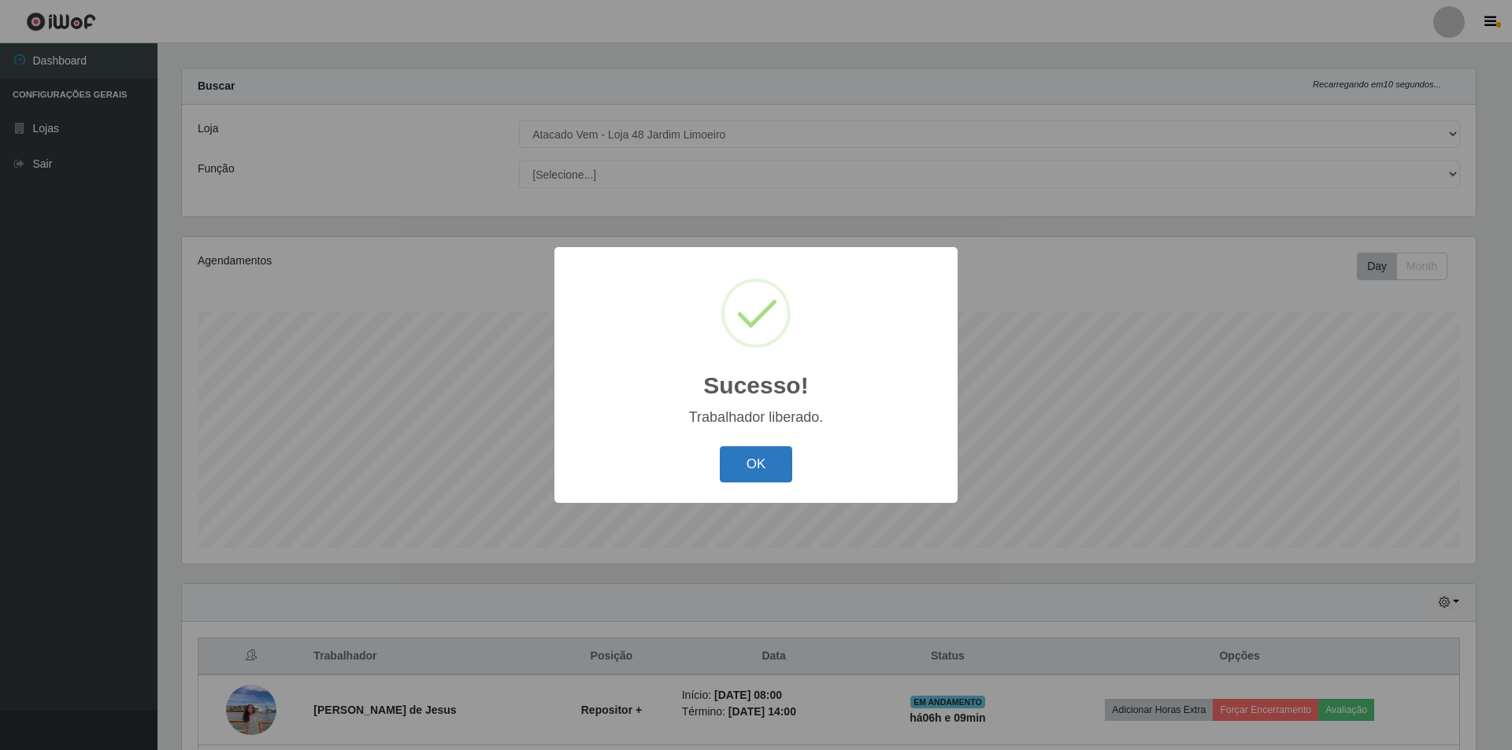
click at [757, 470] on button "OK" at bounding box center [756, 464] width 73 height 37
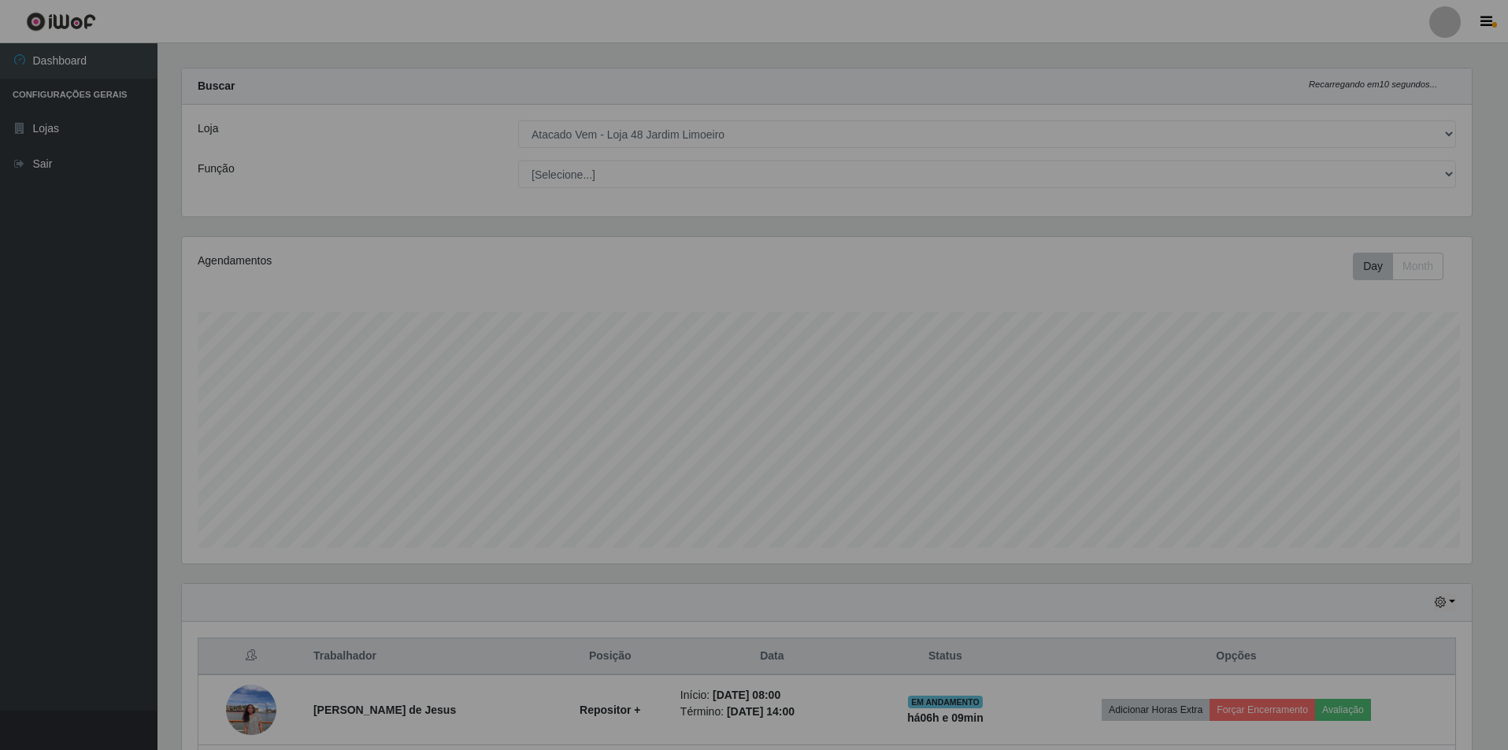
scroll to position [0, 0]
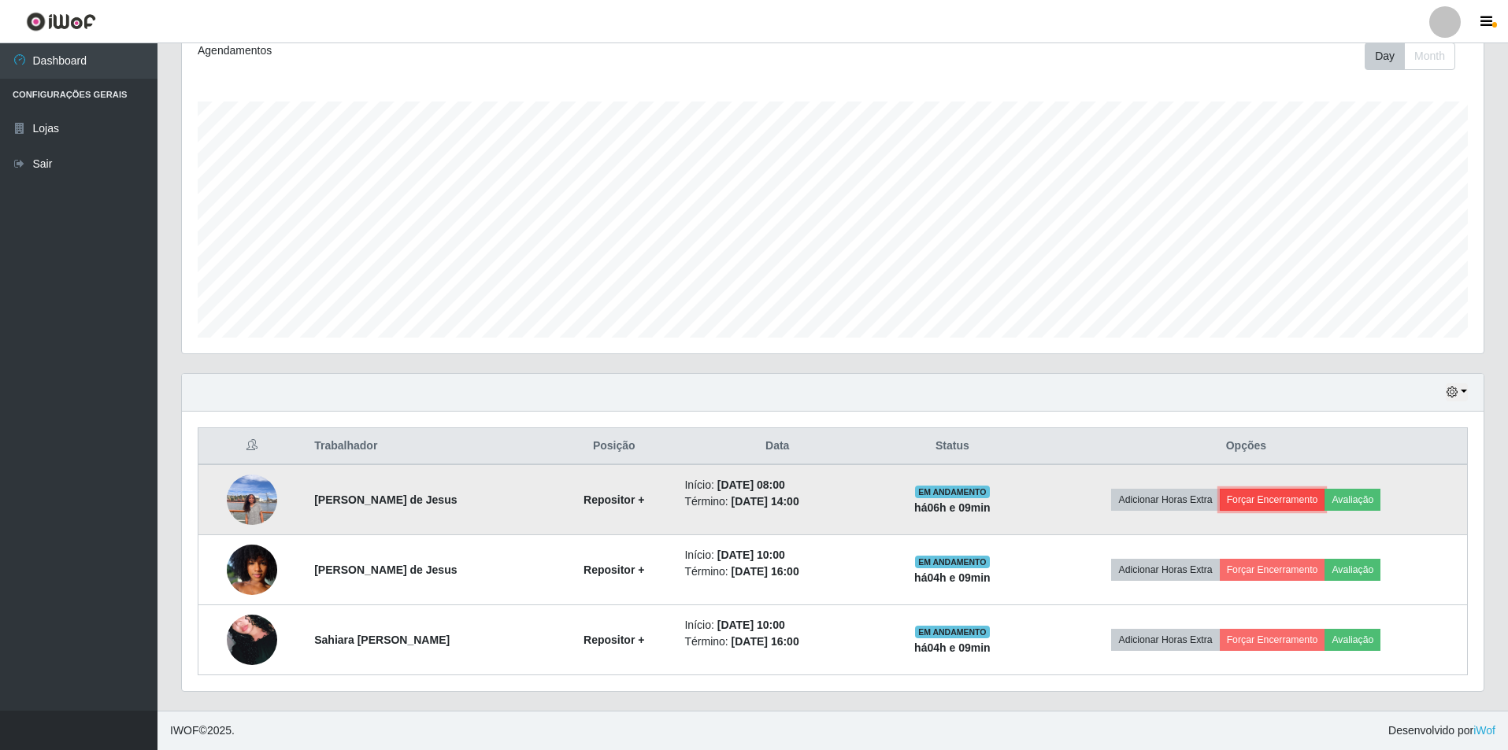
click at [1269, 498] on button "Forçar Encerramento" at bounding box center [1272, 500] width 105 height 22
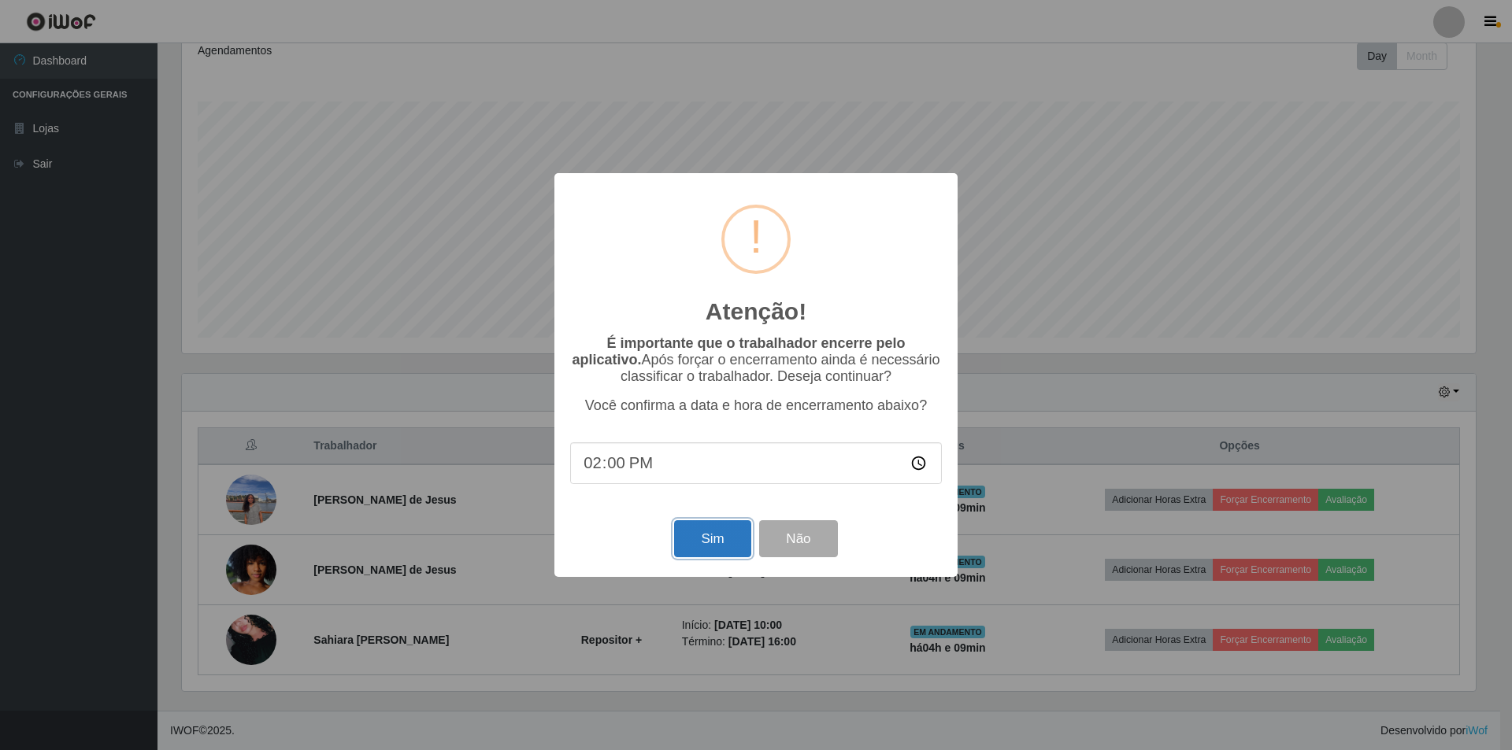
click at [715, 546] on button "Sim" at bounding box center [712, 538] width 76 height 37
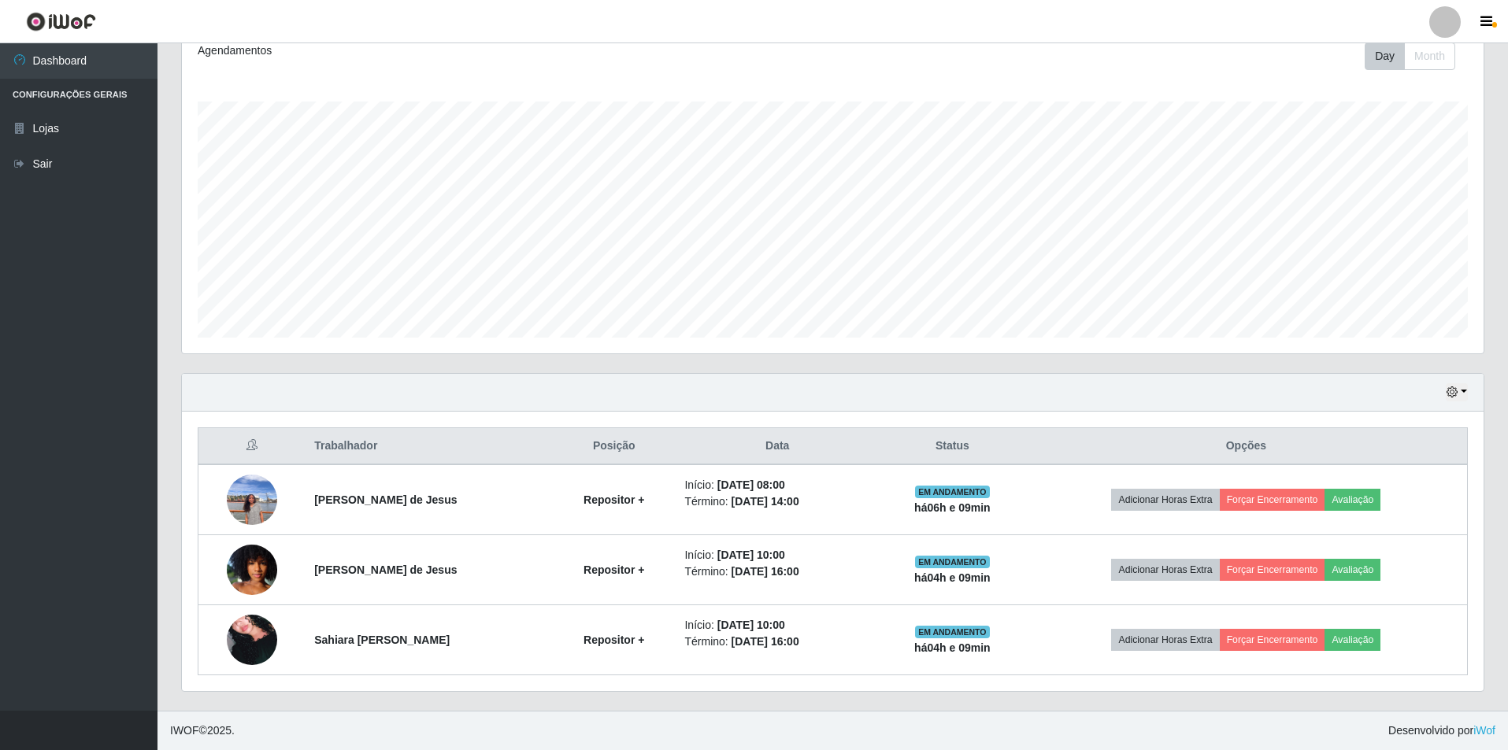
scroll to position [327, 1294]
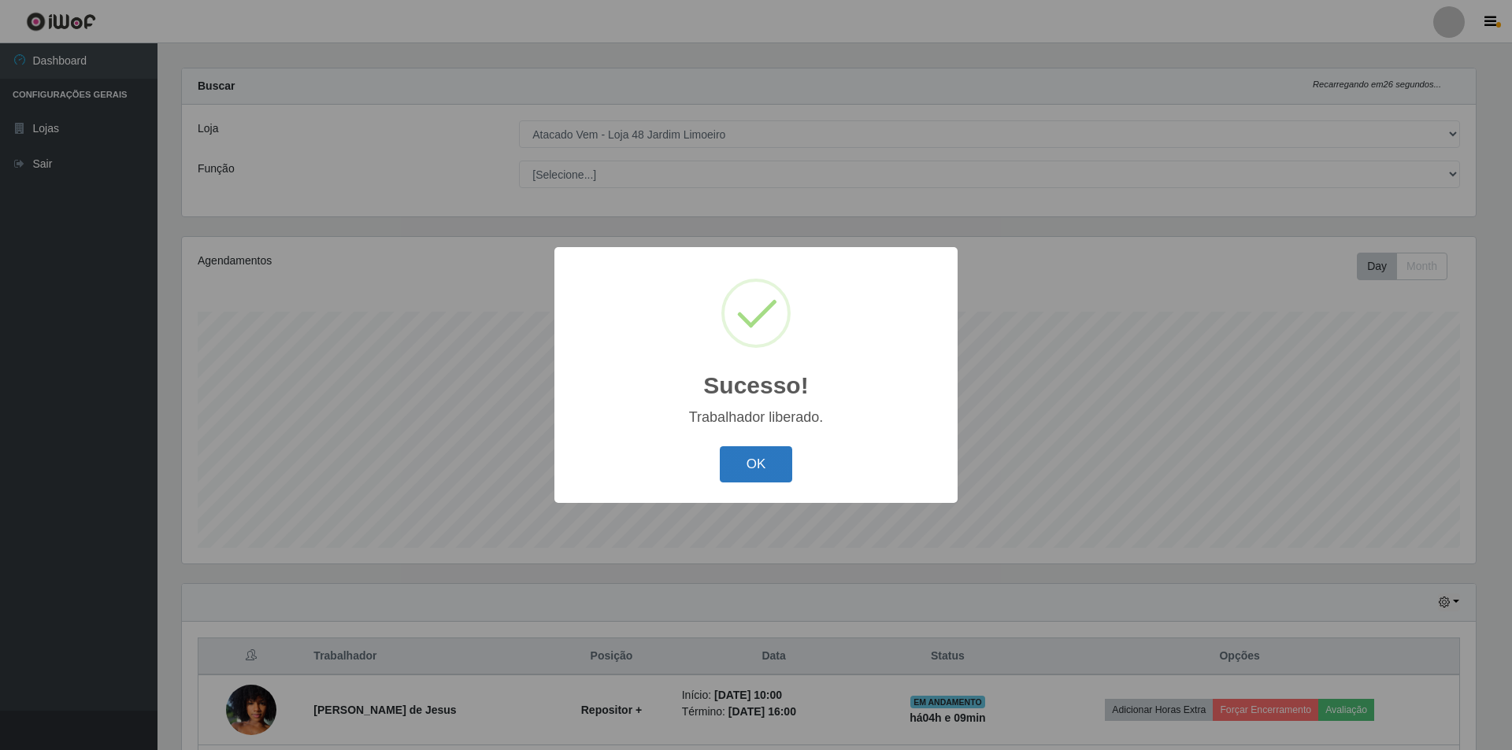
click at [770, 465] on button "OK" at bounding box center [756, 464] width 73 height 37
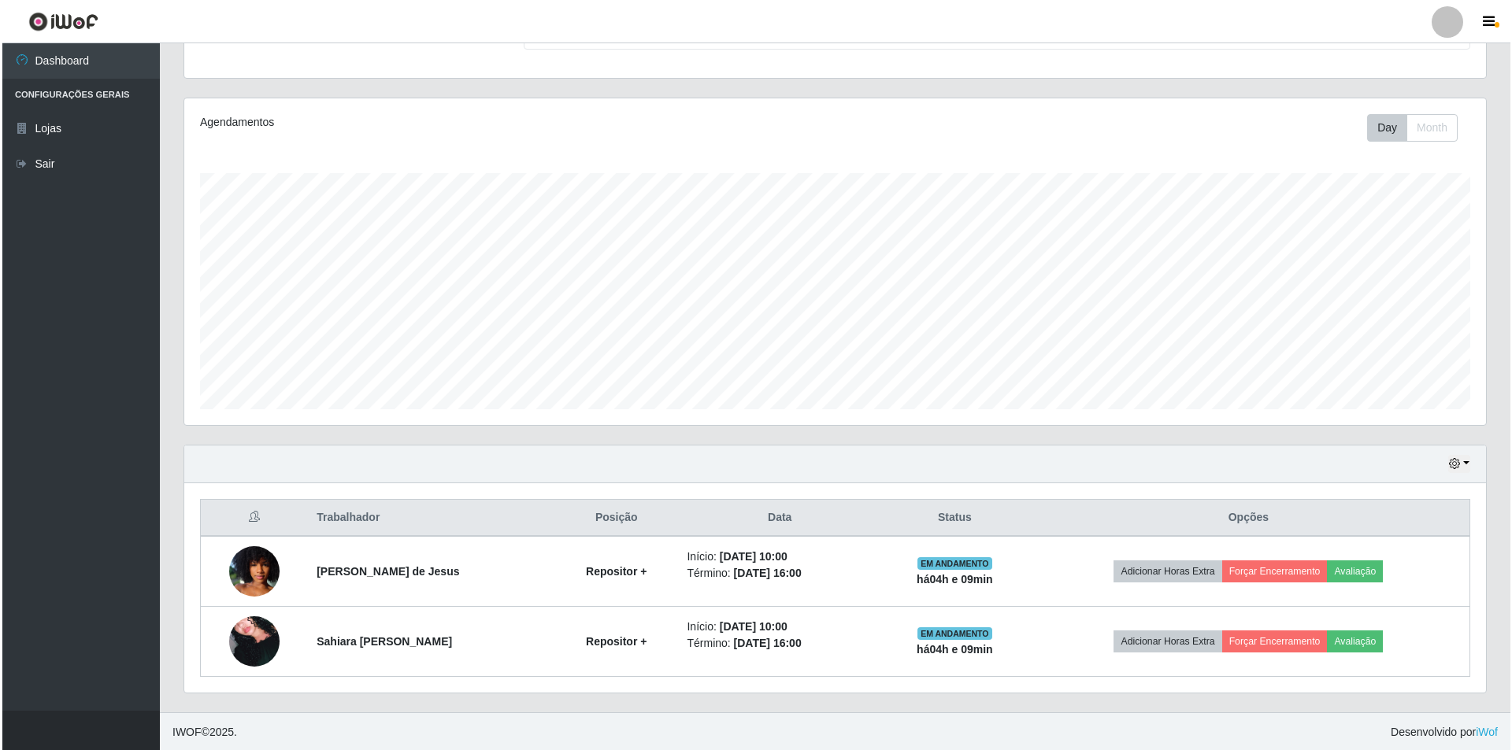
scroll to position [155, 0]
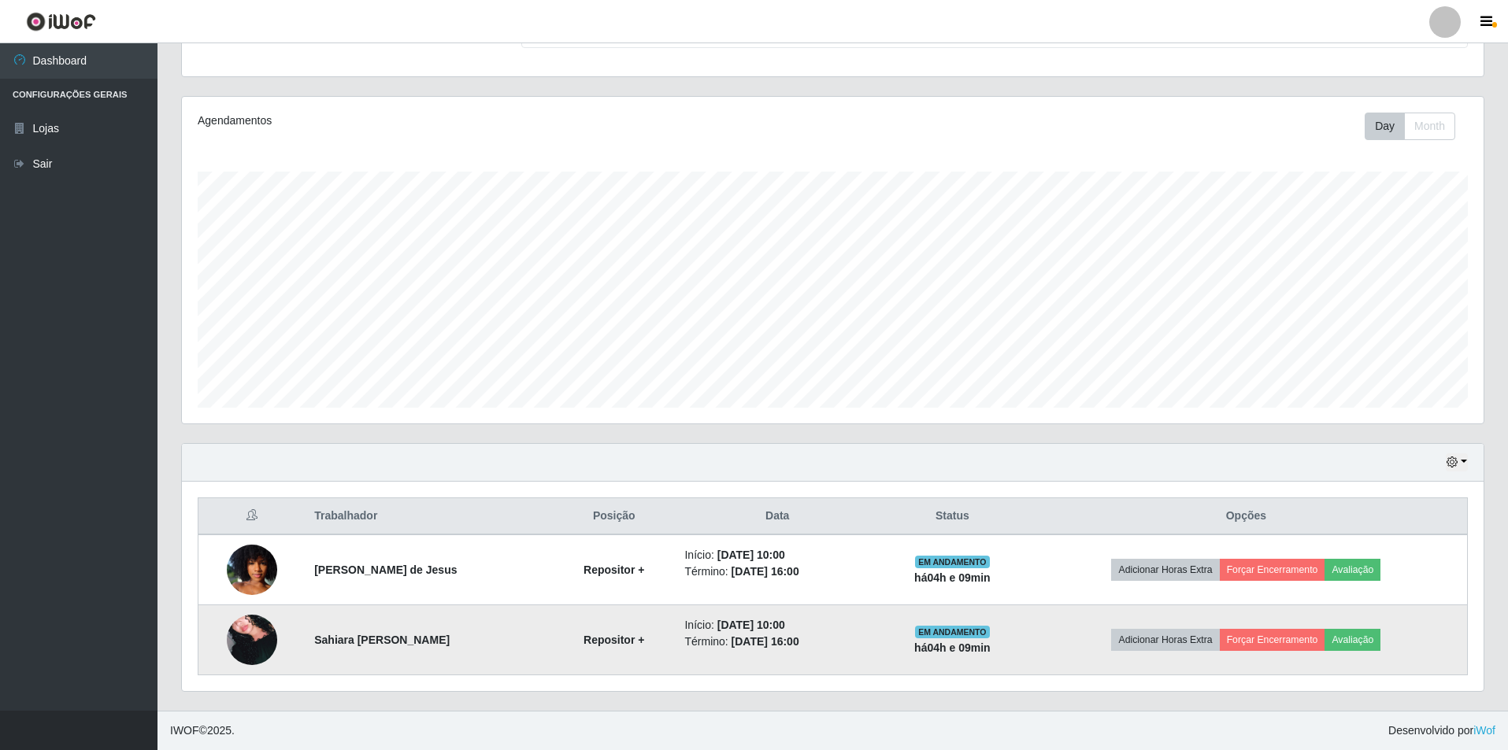
click at [232, 627] on img at bounding box center [252, 640] width 50 height 74
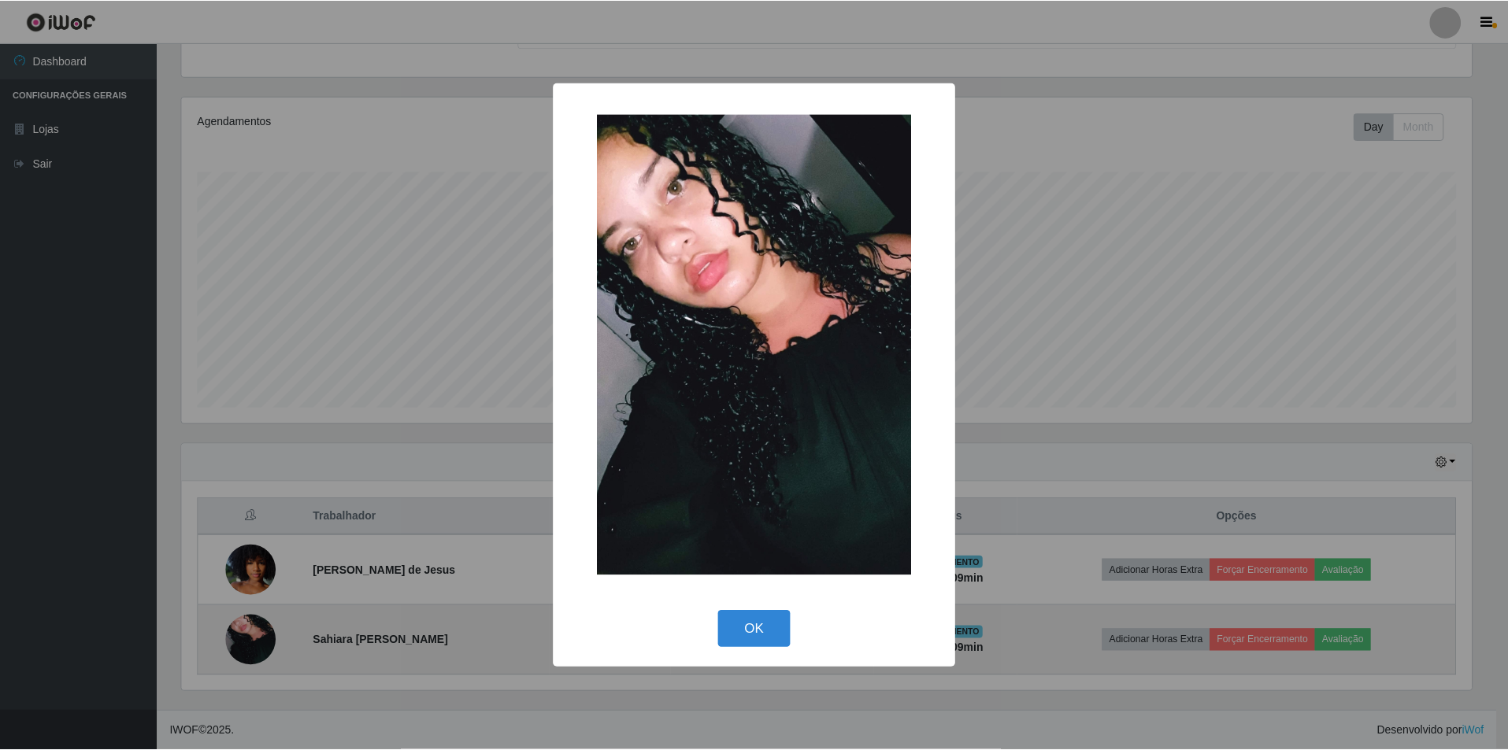
scroll to position [327, 1294]
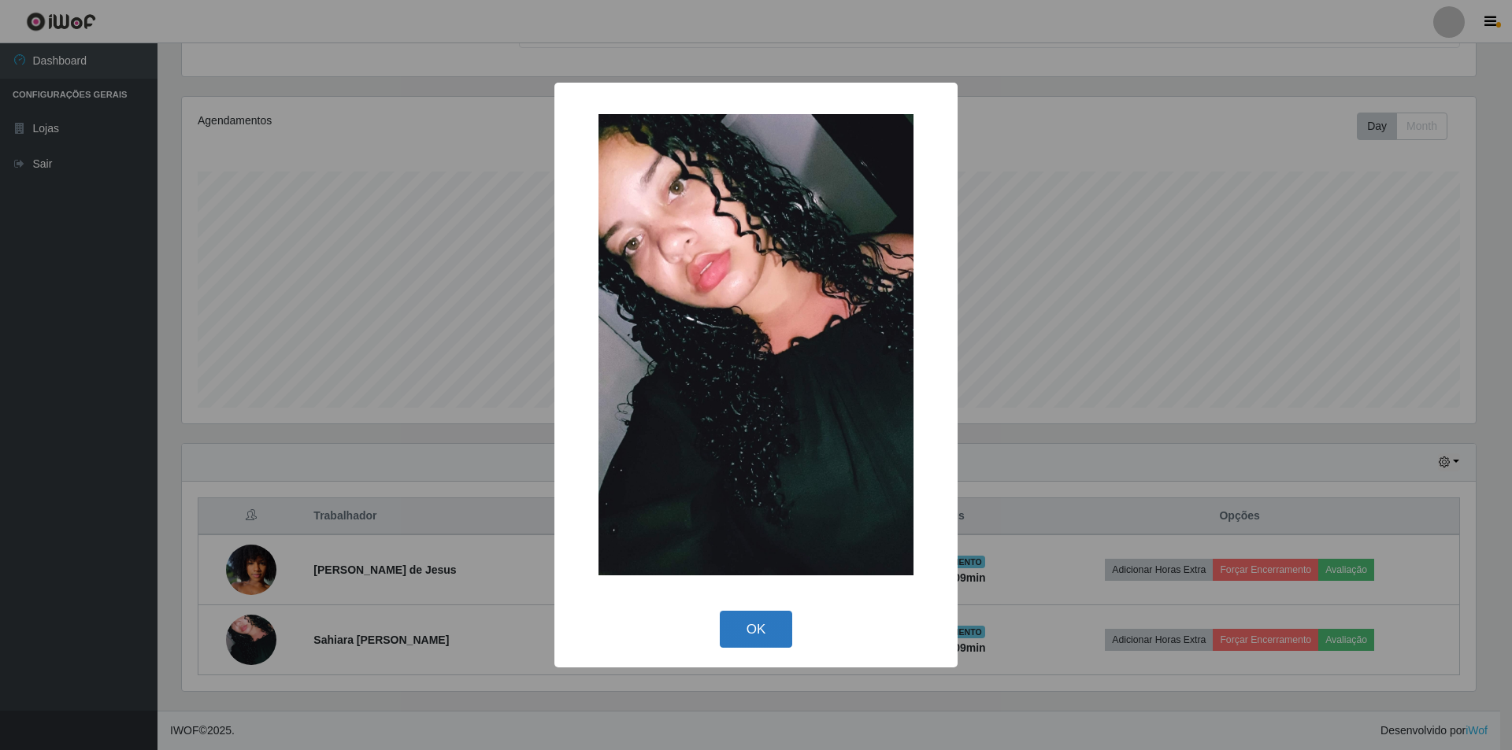
click at [768, 634] on button "OK" at bounding box center [756, 629] width 73 height 37
